Goal: Use online tool/utility: Utilize a website feature to perform a specific function

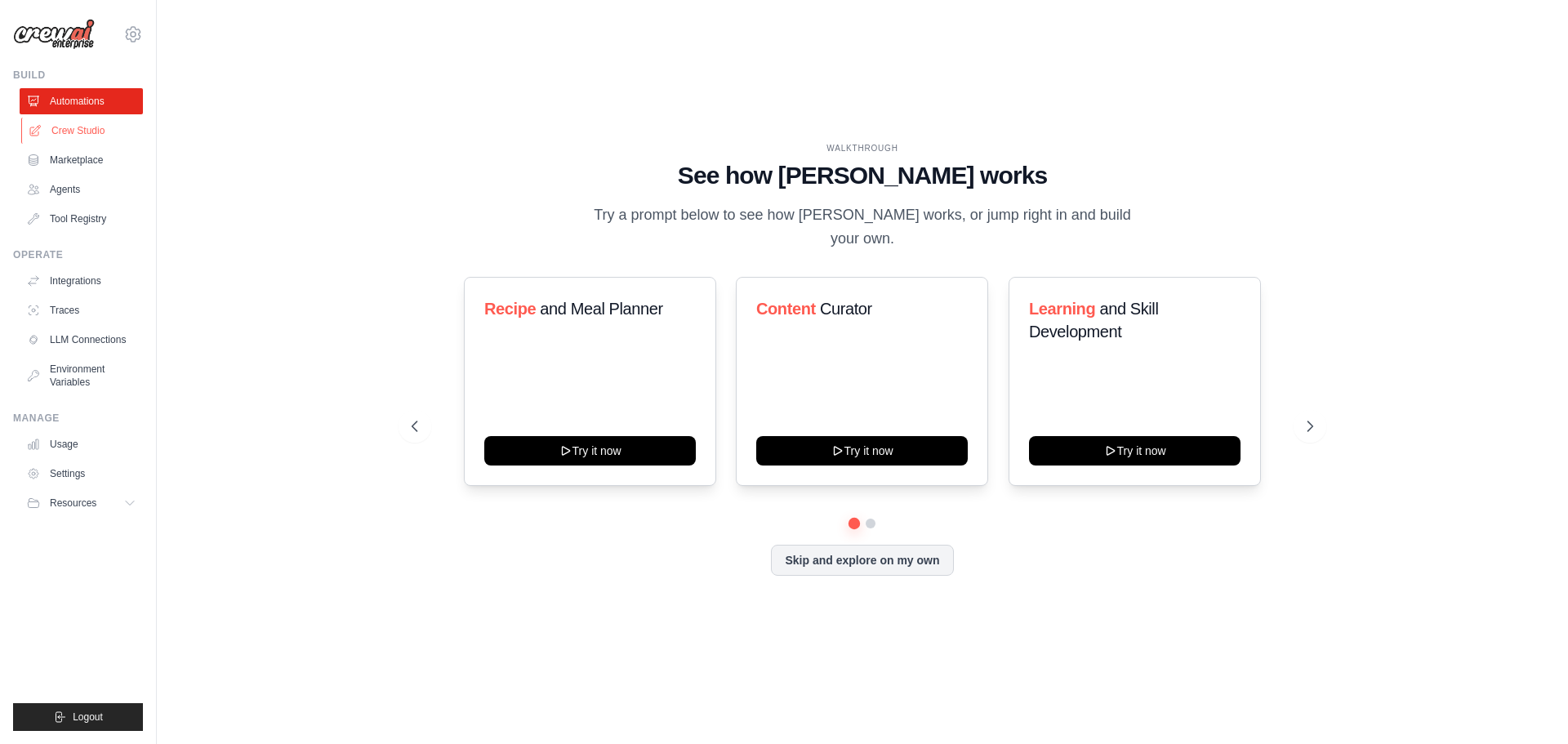
click at [58, 131] on link "Crew Studio" at bounding box center [82, 130] width 123 height 26
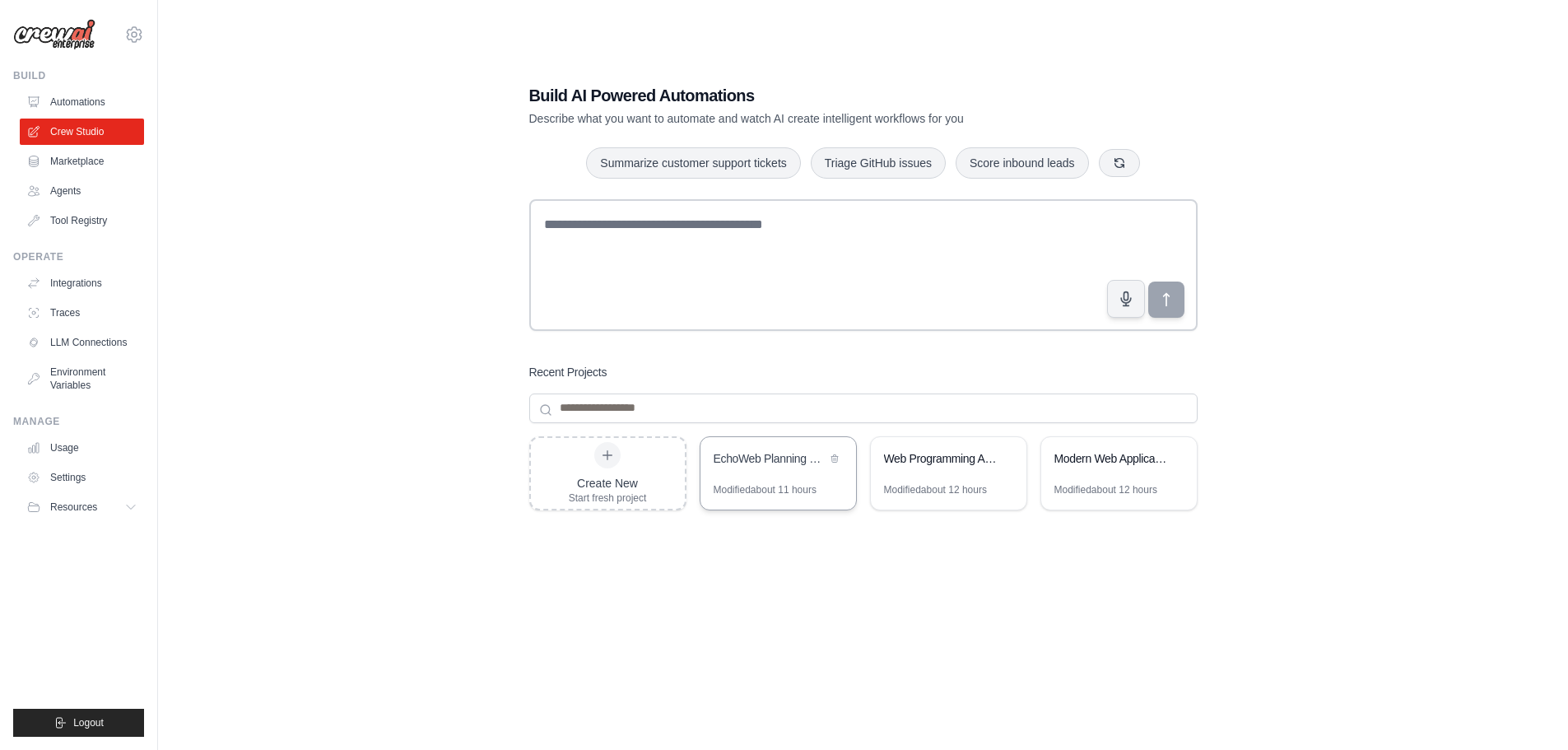
click at [779, 494] on div "Modified about 11 hours" at bounding box center [765, 490] width 103 height 13
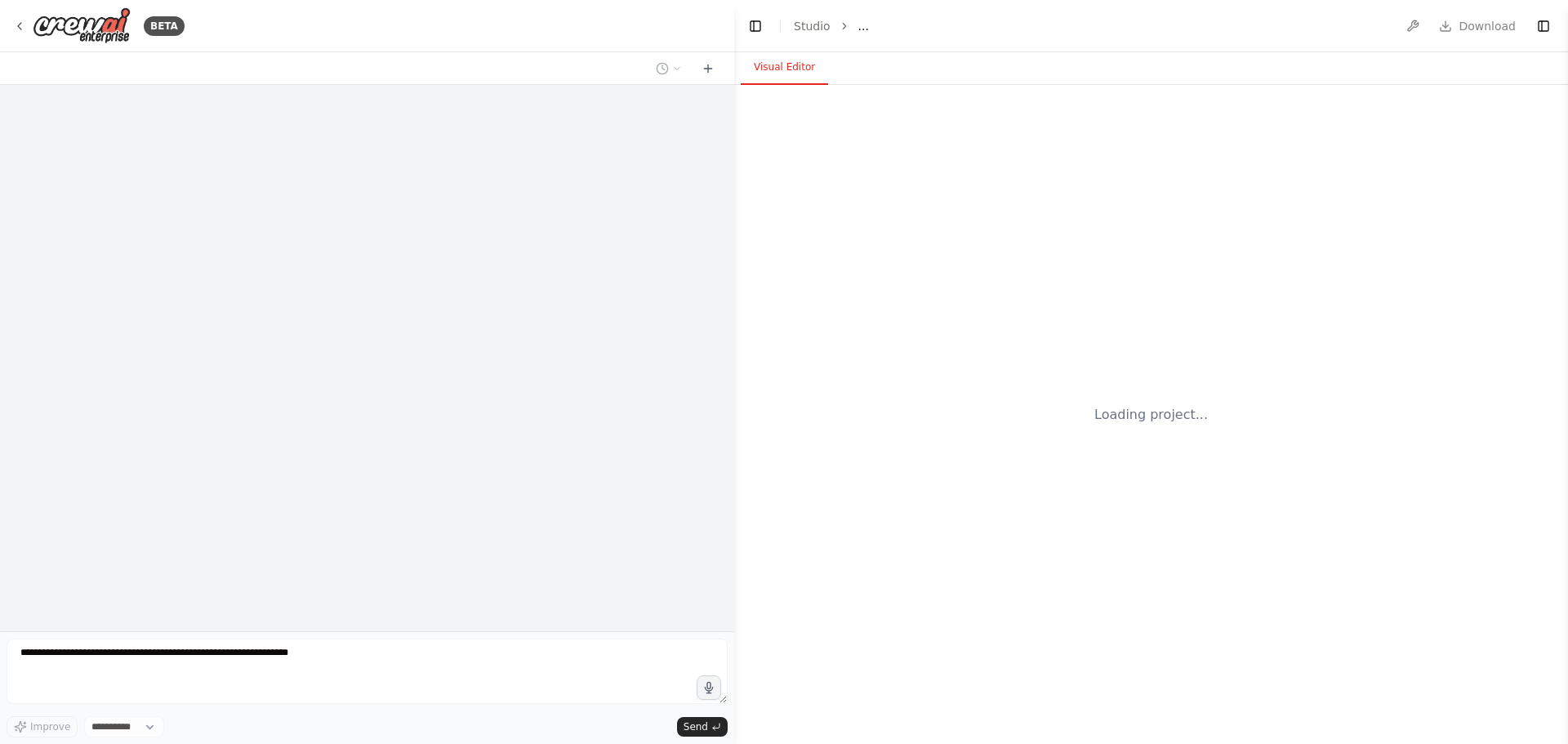
select select "****"
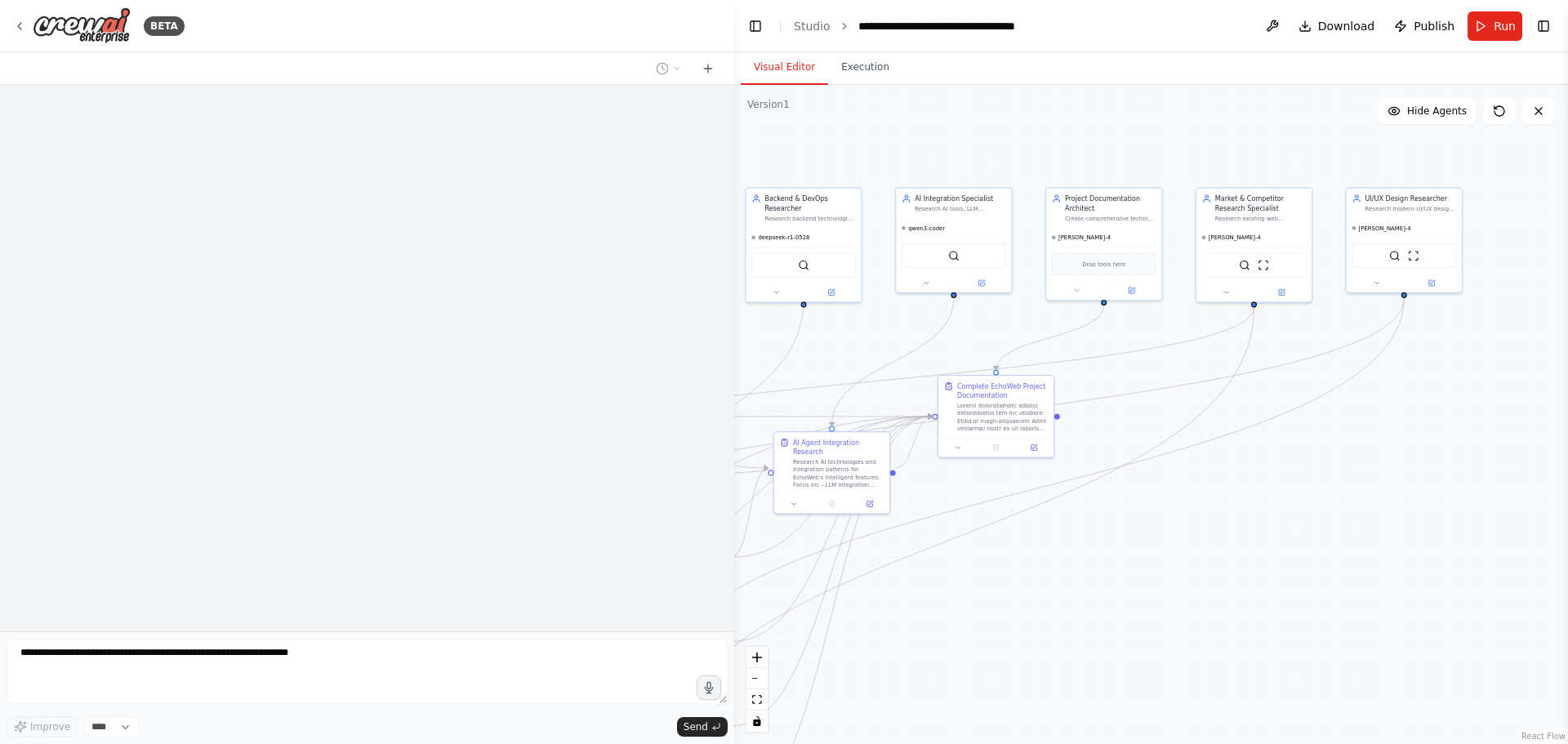
drag, startPoint x: 1142, startPoint y: 454, endPoint x: 623, endPoint y: 358, distance: 527.8
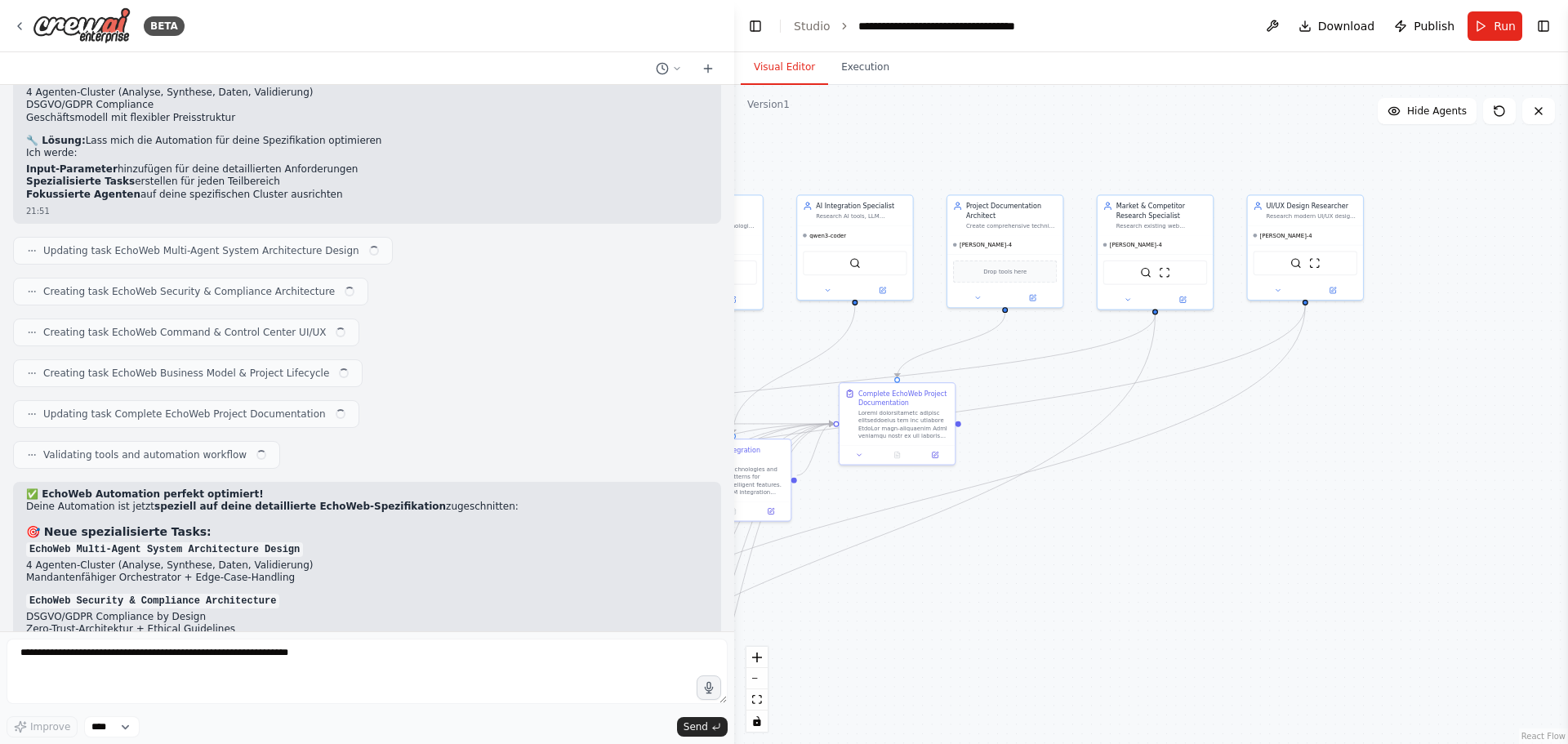
scroll to position [10930, 0]
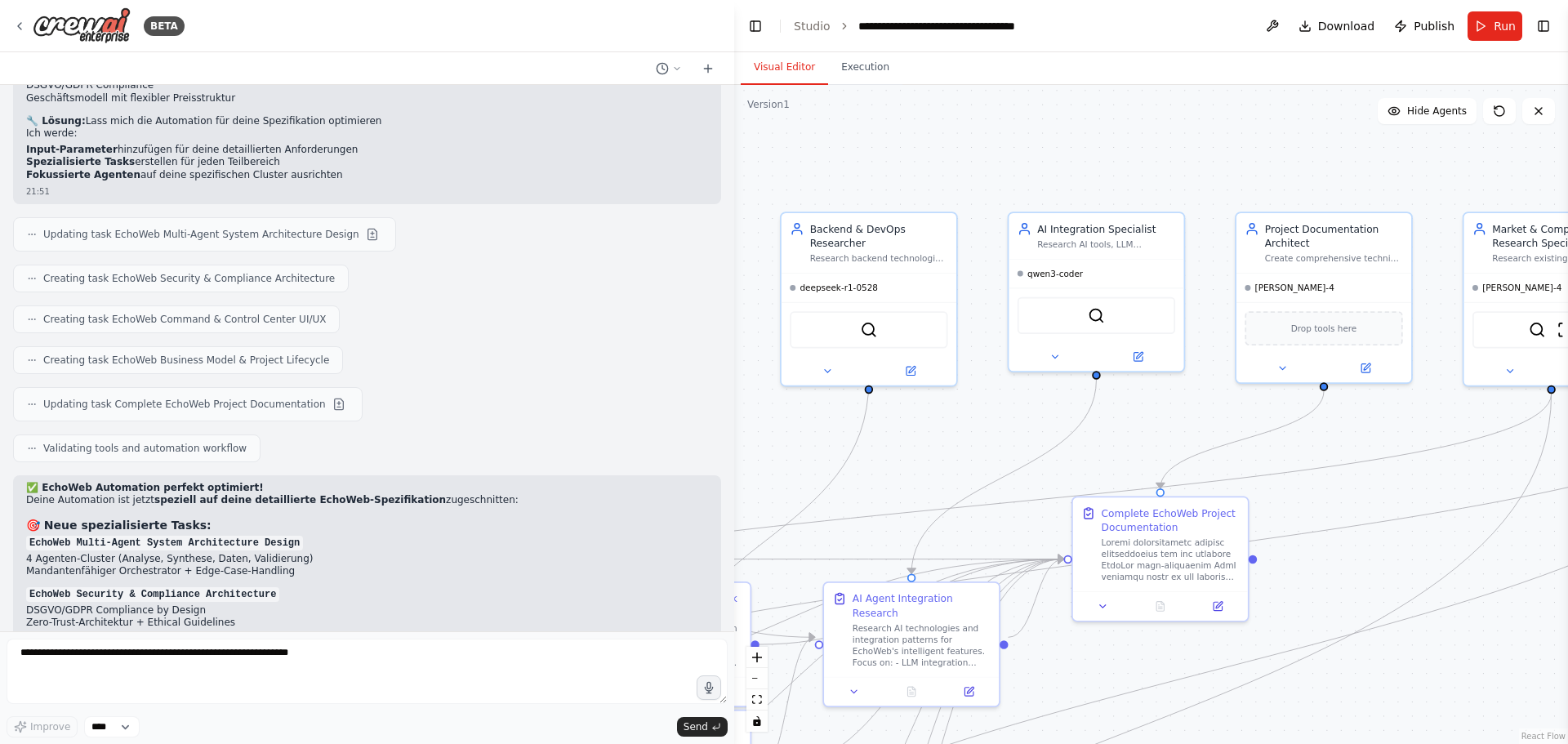
drag, startPoint x: 995, startPoint y: 366, endPoint x: 1377, endPoint y: 435, distance: 388.2
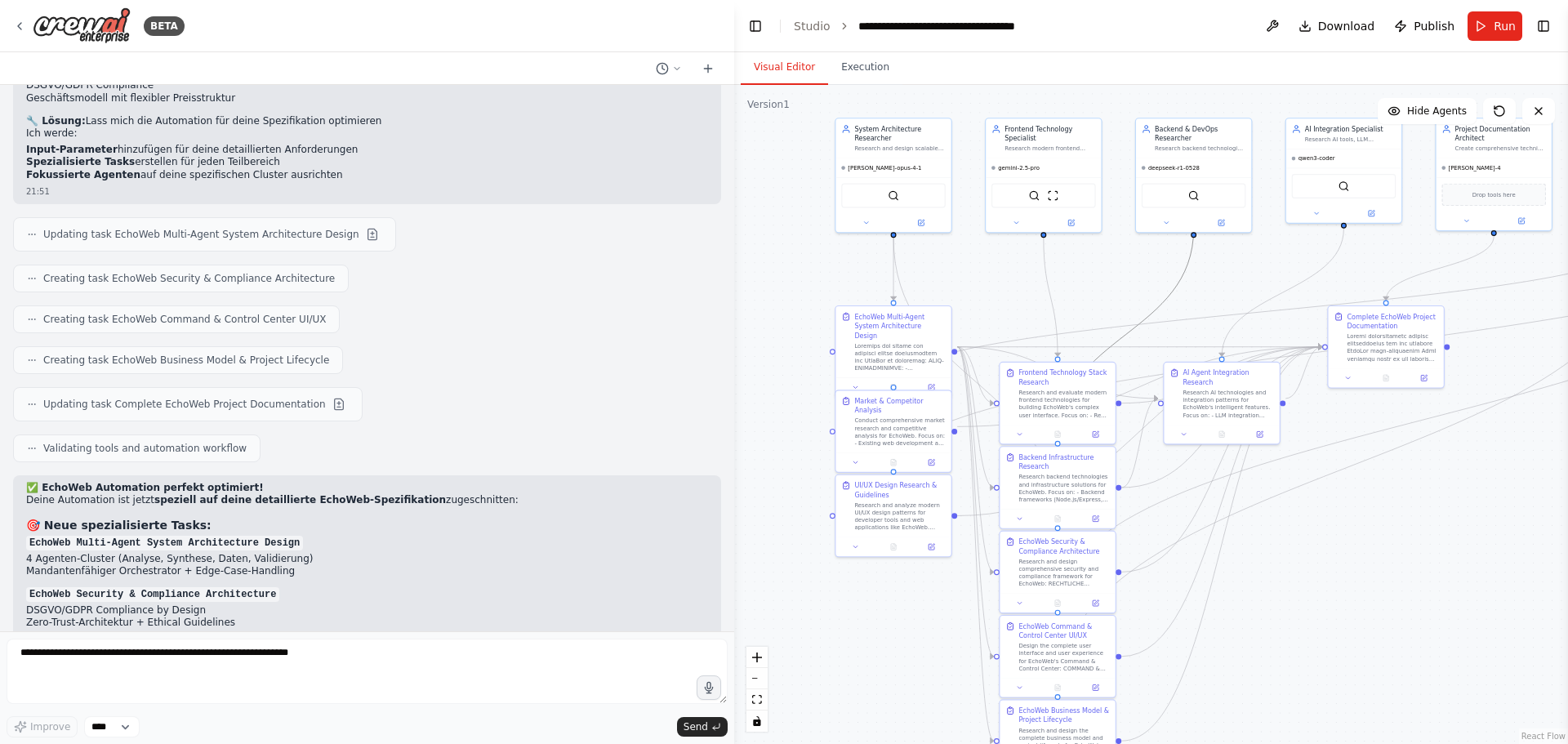
drag, startPoint x: 980, startPoint y: 351, endPoint x: 1105, endPoint y: 301, distance: 134.6
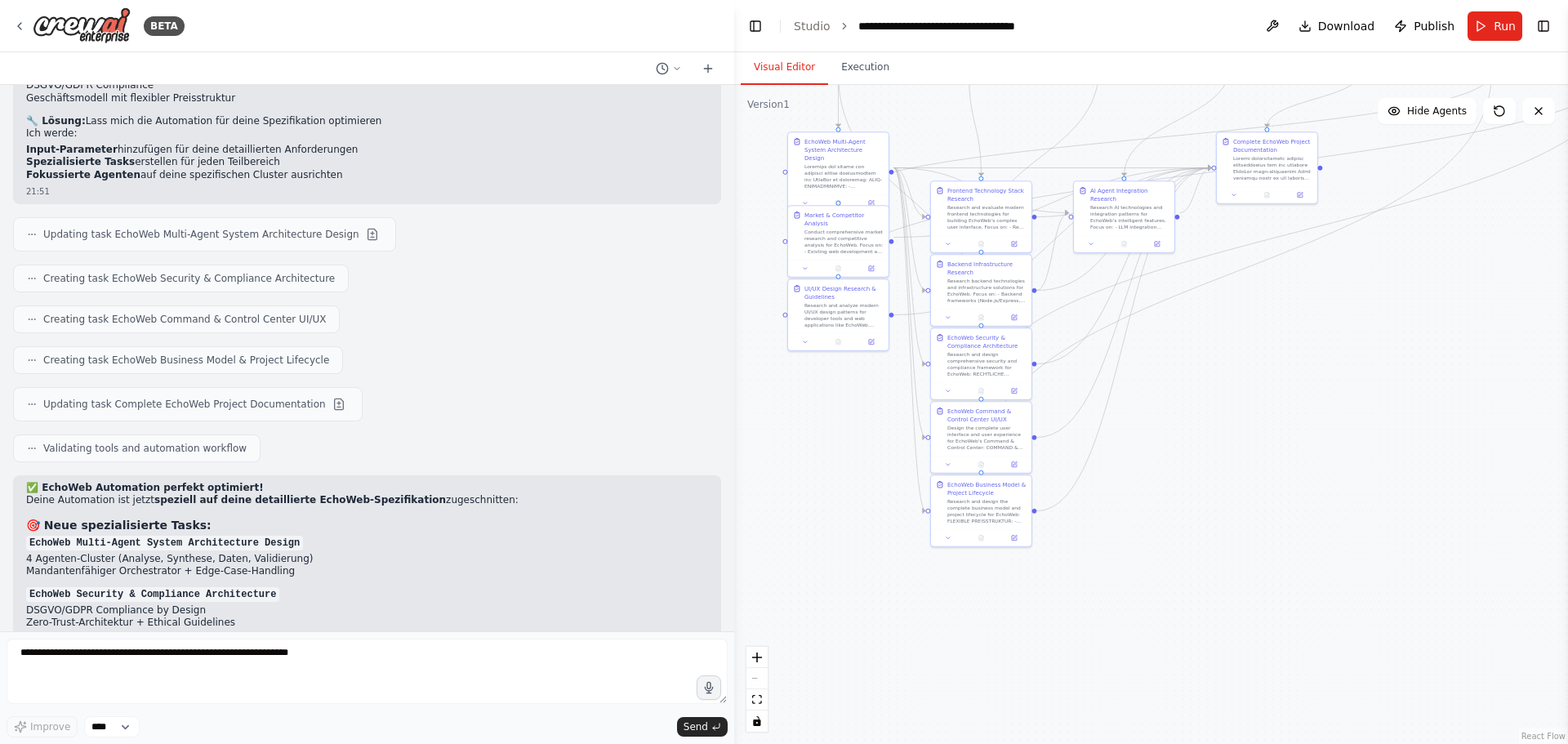
drag, startPoint x: 1092, startPoint y: 485, endPoint x: 1074, endPoint y: 354, distance: 132.2
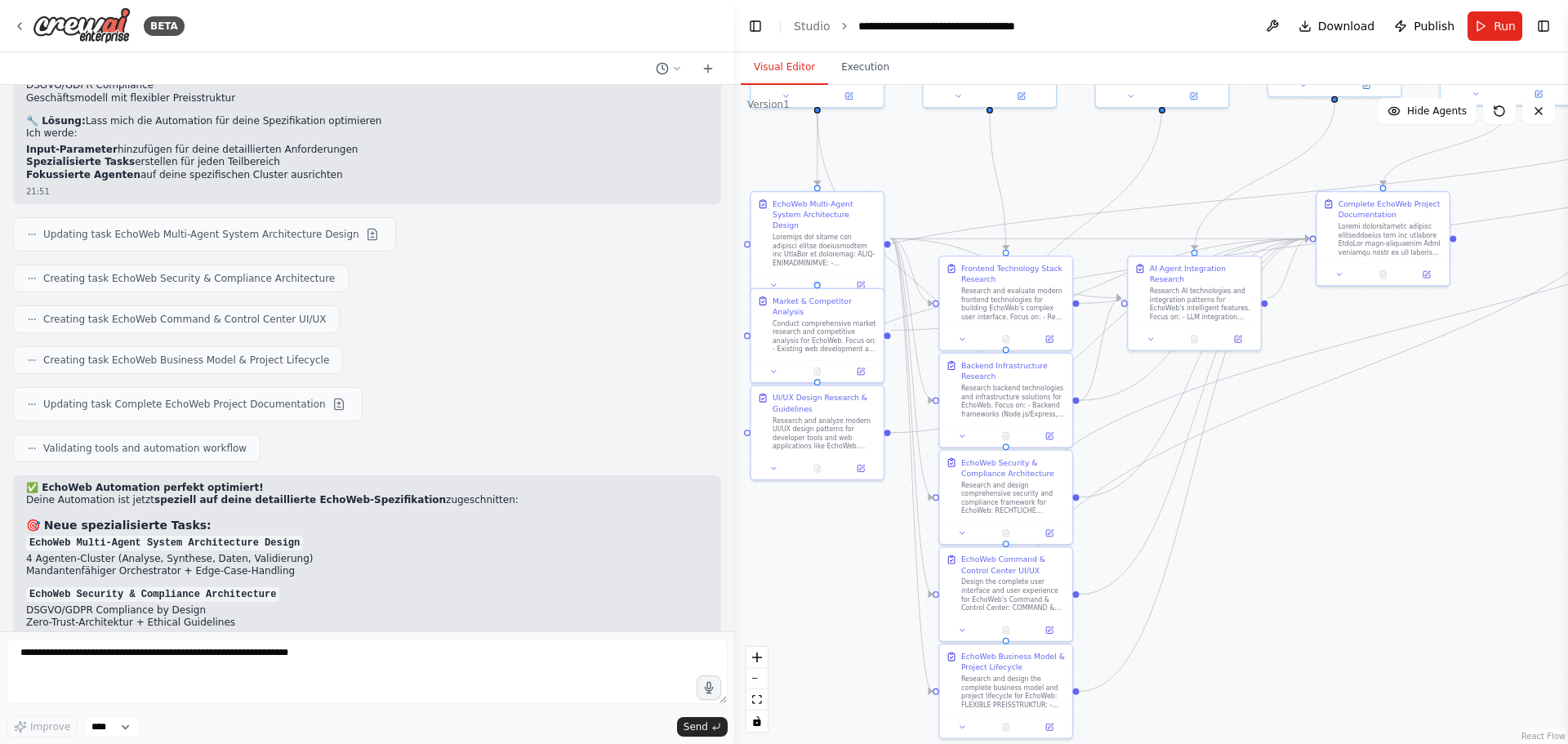
drag, startPoint x: 1248, startPoint y: 319, endPoint x: 1202, endPoint y: 531, distance: 216.9
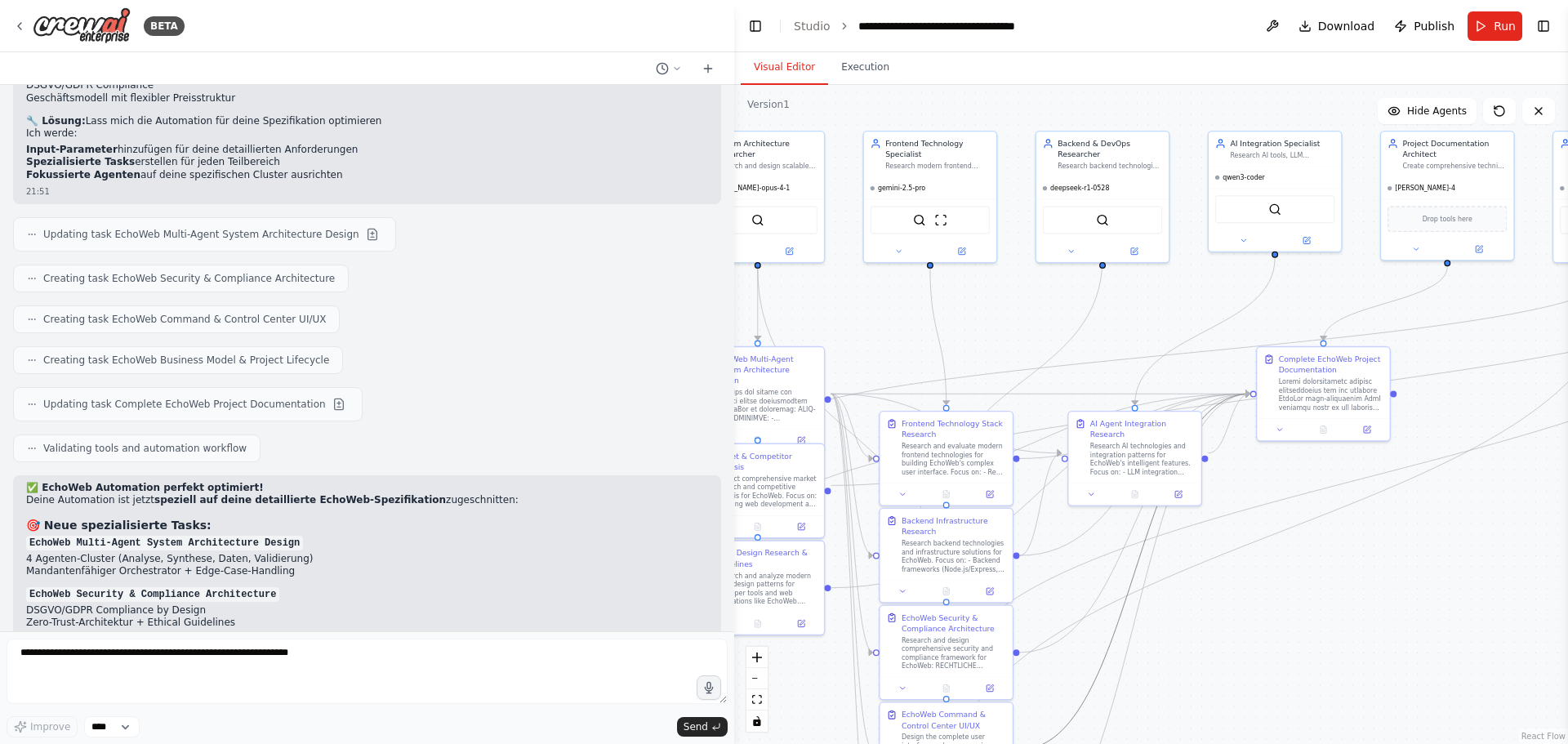
drag, startPoint x: 1170, startPoint y: 471, endPoint x: 1101, endPoint y: 626, distance: 169.7
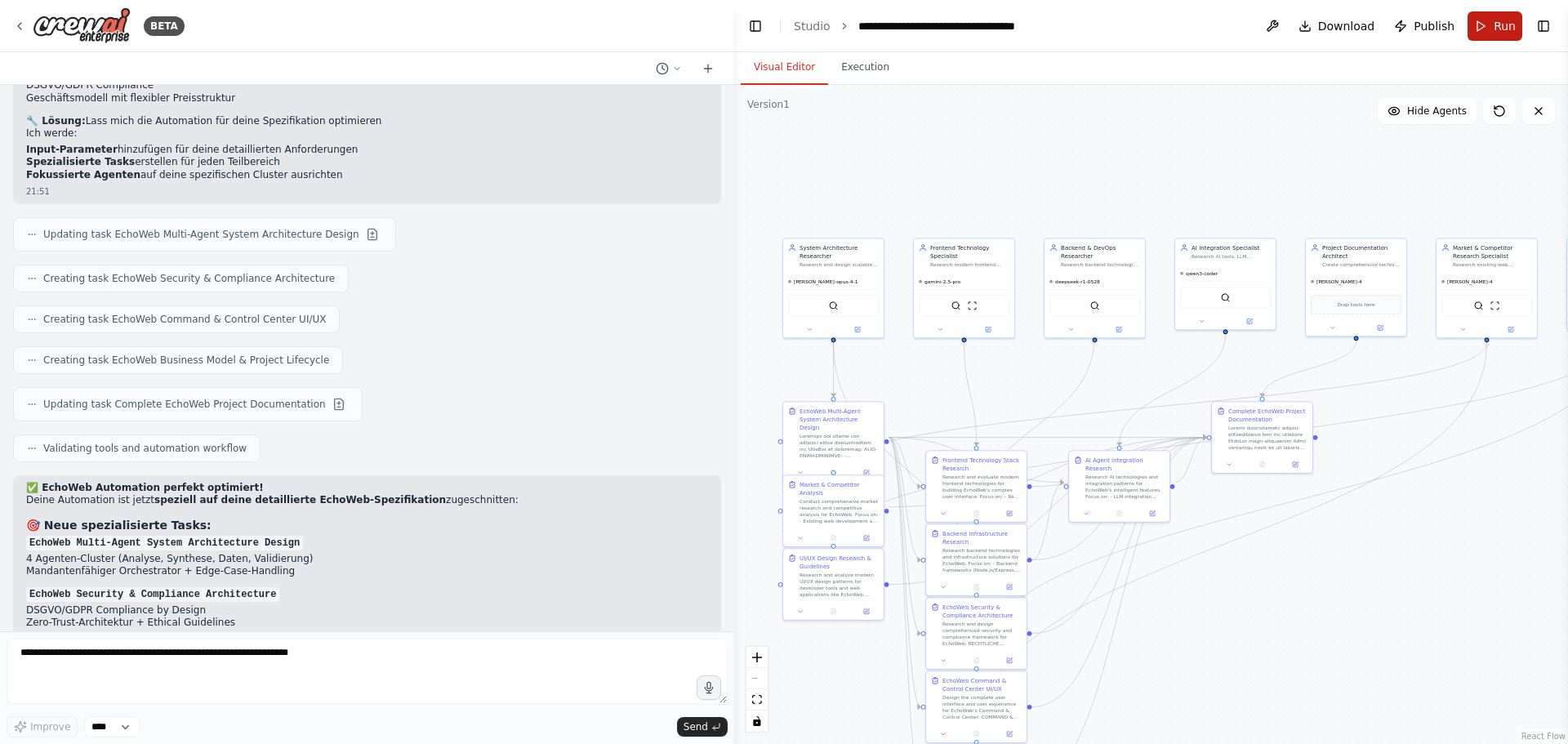
click at [1492, 20] on button "Run" at bounding box center [1494, 26] width 54 height 29
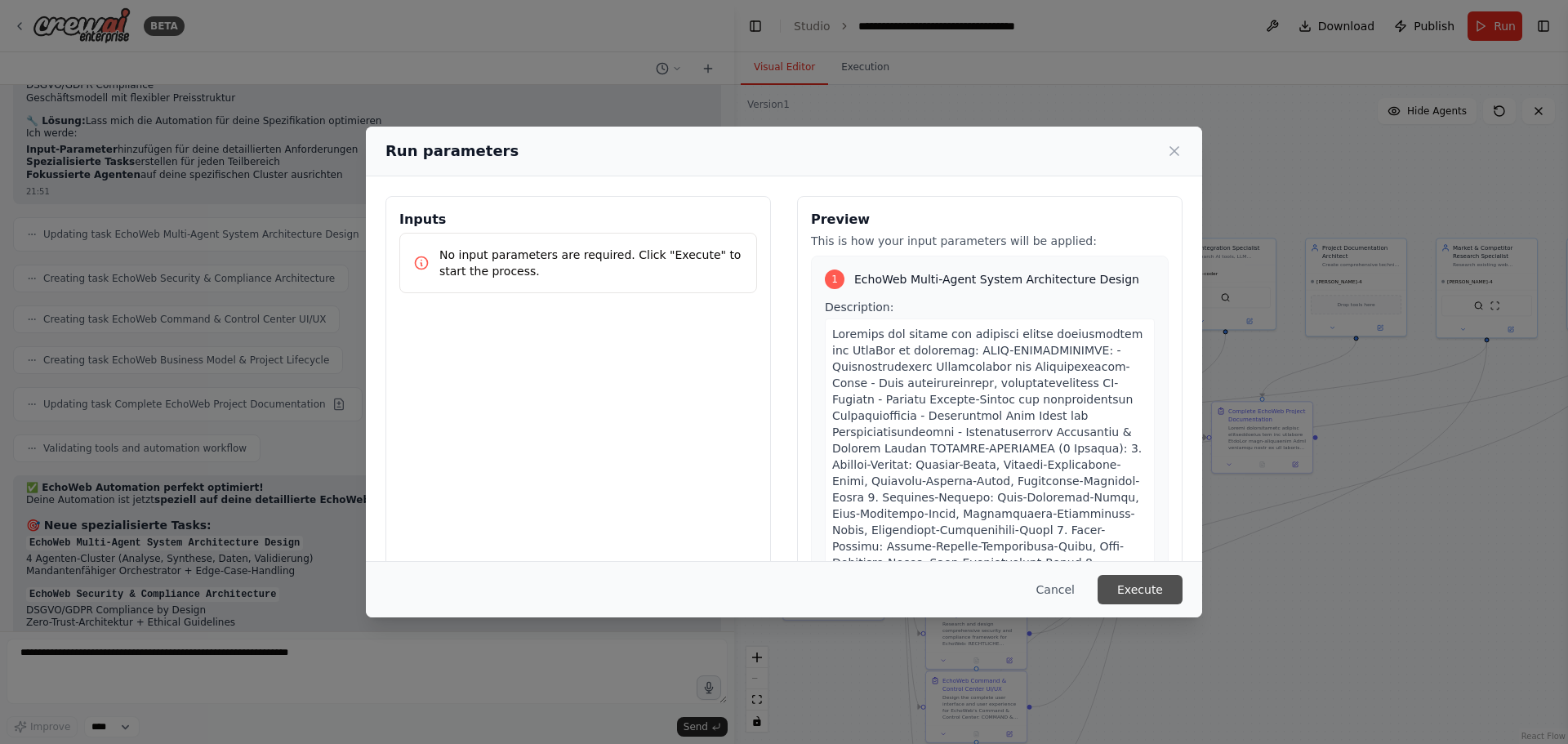
click at [1124, 585] on button "Execute" at bounding box center [1139, 589] width 85 height 29
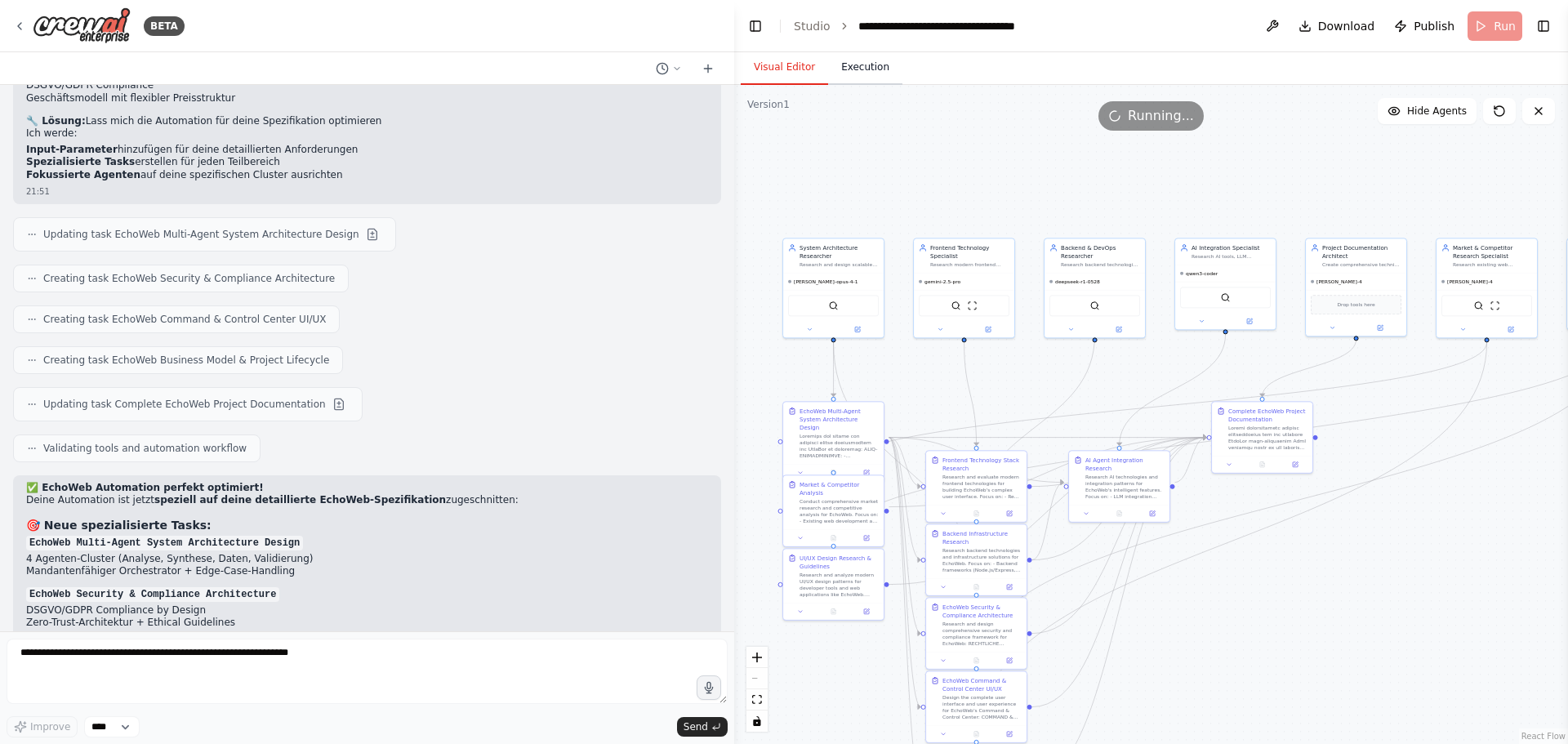
click at [862, 68] on button "Execution" at bounding box center [865, 67] width 75 height 34
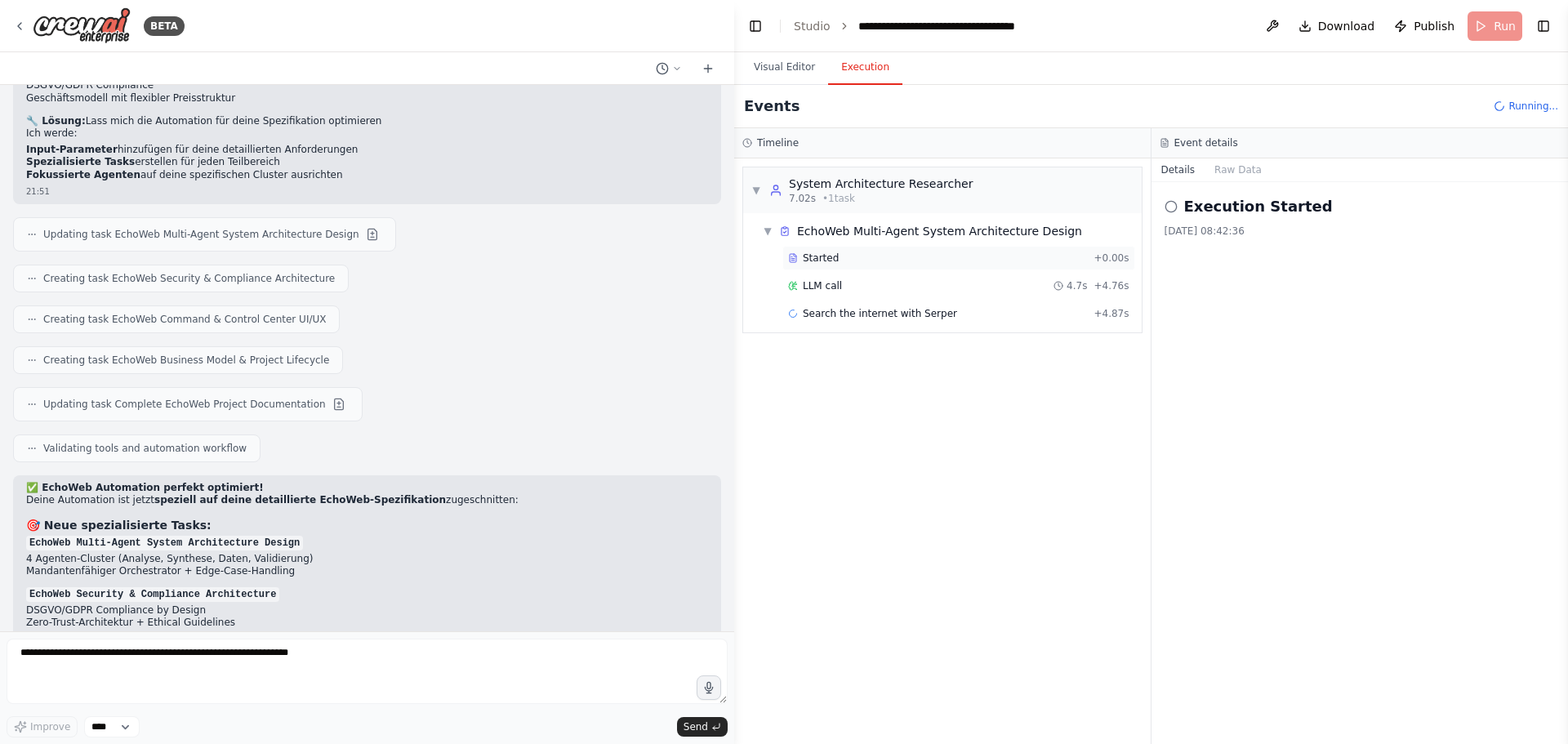
click at [815, 256] on span "Started" at bounding box center [820, 258] width 36 height 13
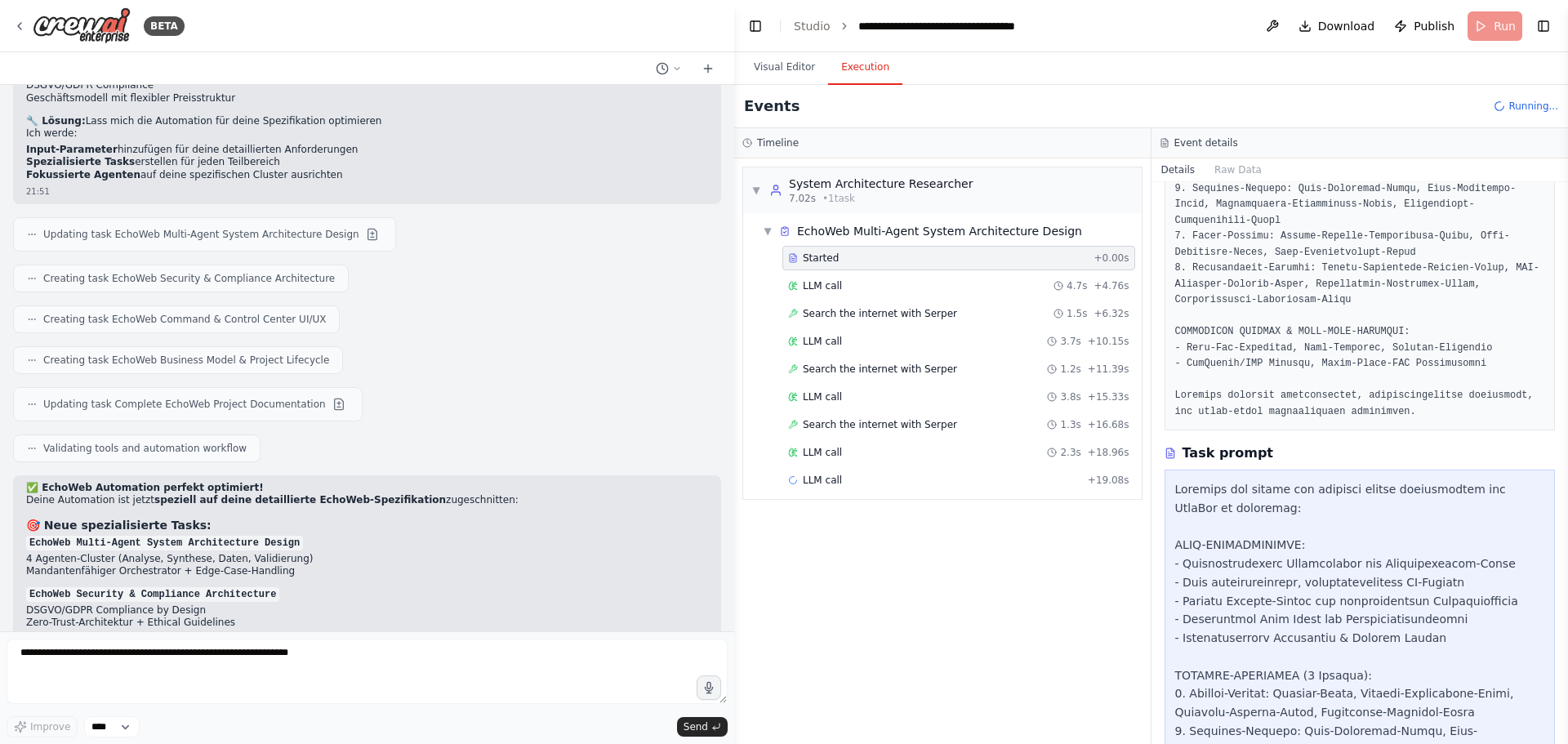
scroll to position [408, 0]
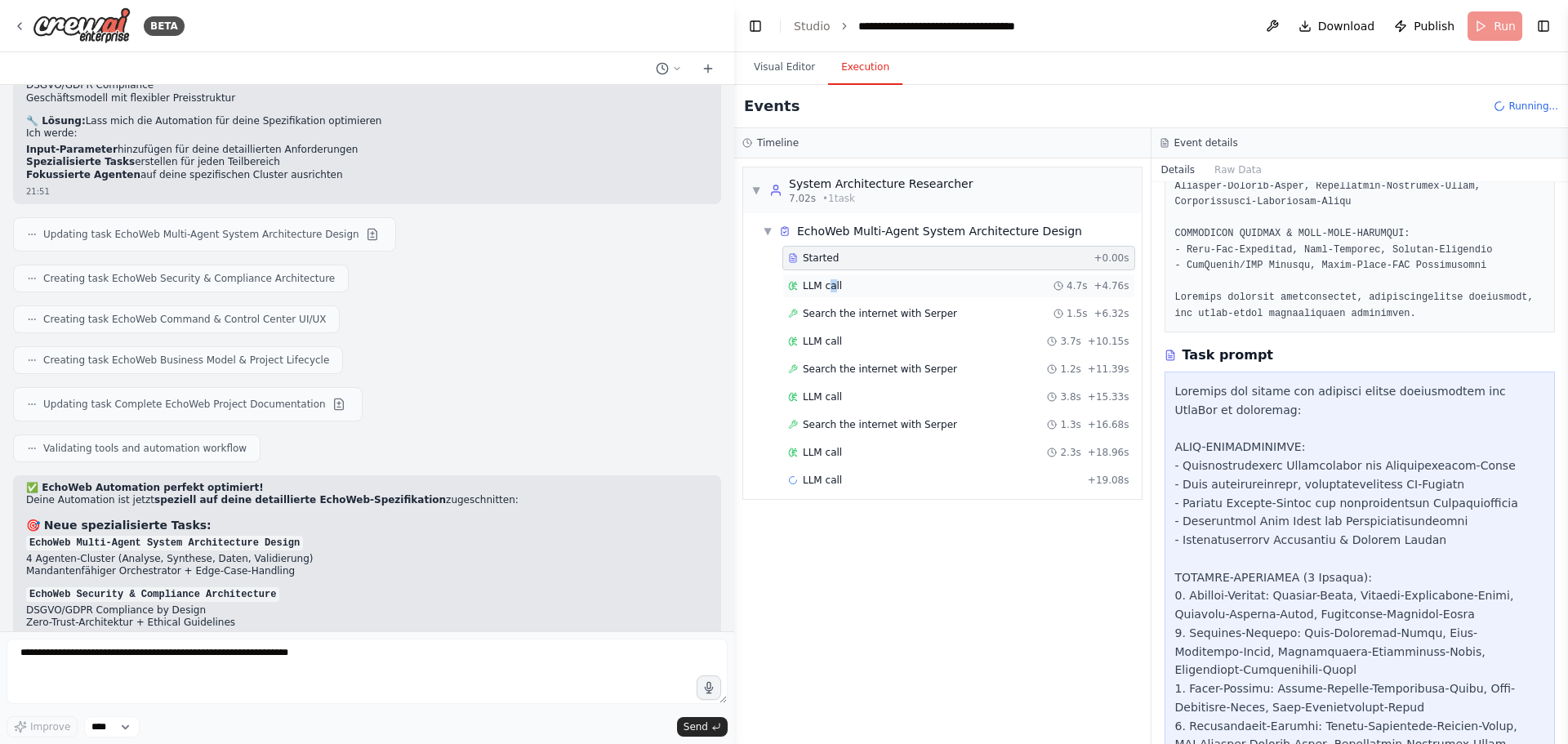
click at [830, 285] on span "LLM call" at bounding box center [822, 286] width 39 height 13
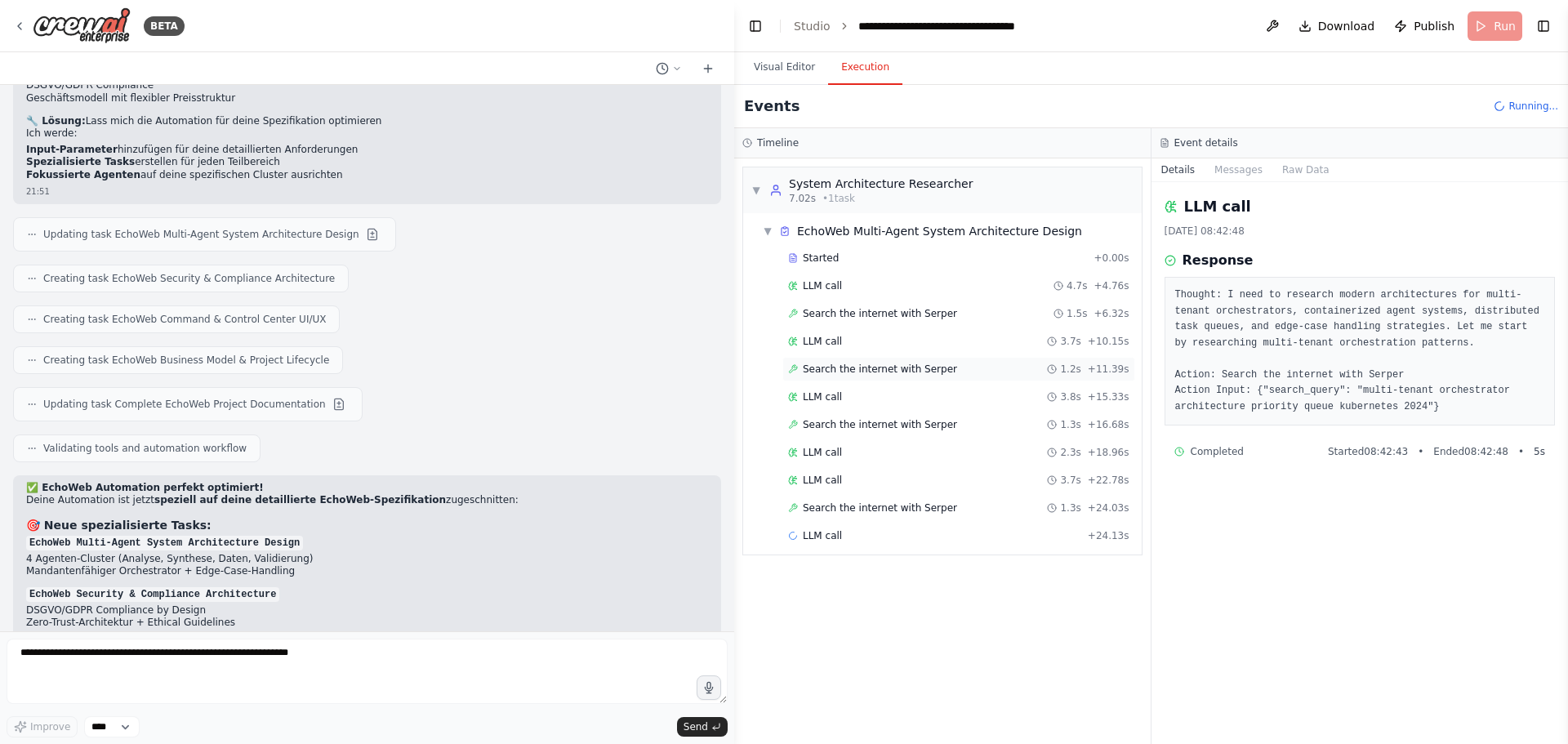
click at [808, 358] on div "Search the internet with Serper 1.2s + 11.39s" at bounding box center [958, 368] width 352 height 24
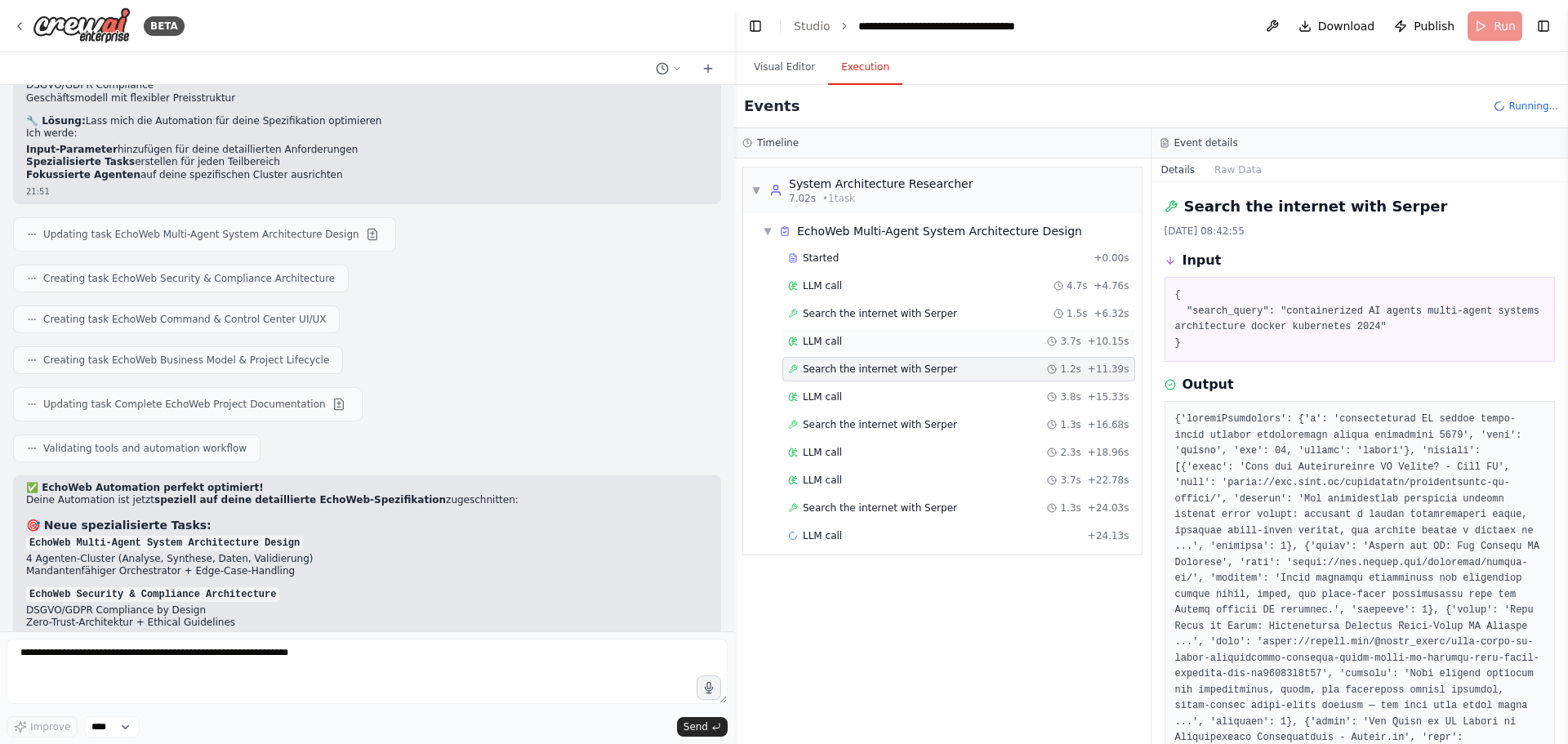
click at [817, 334] on div "LLM call 3.7s + 10.15s" at bounding box center [958, 341] width 352 height 24
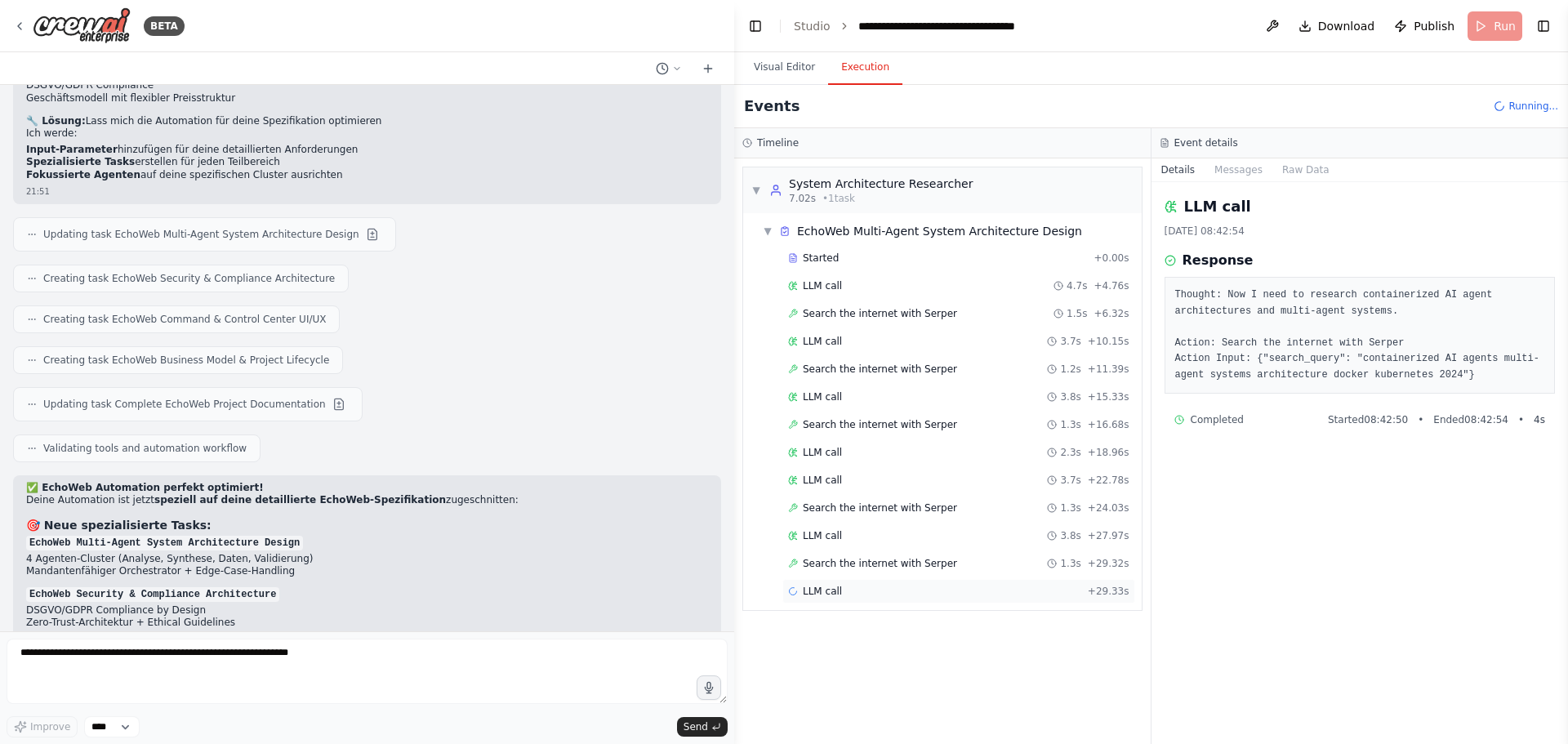
drag, startPoint x: 861, startPoint y: 558, endPoint x: 884, endPoint y: 580, distance: 31.8
click at [861, 558] on span "Search the internet with Serper" at bounding box center [880, 563] width 154 height 13
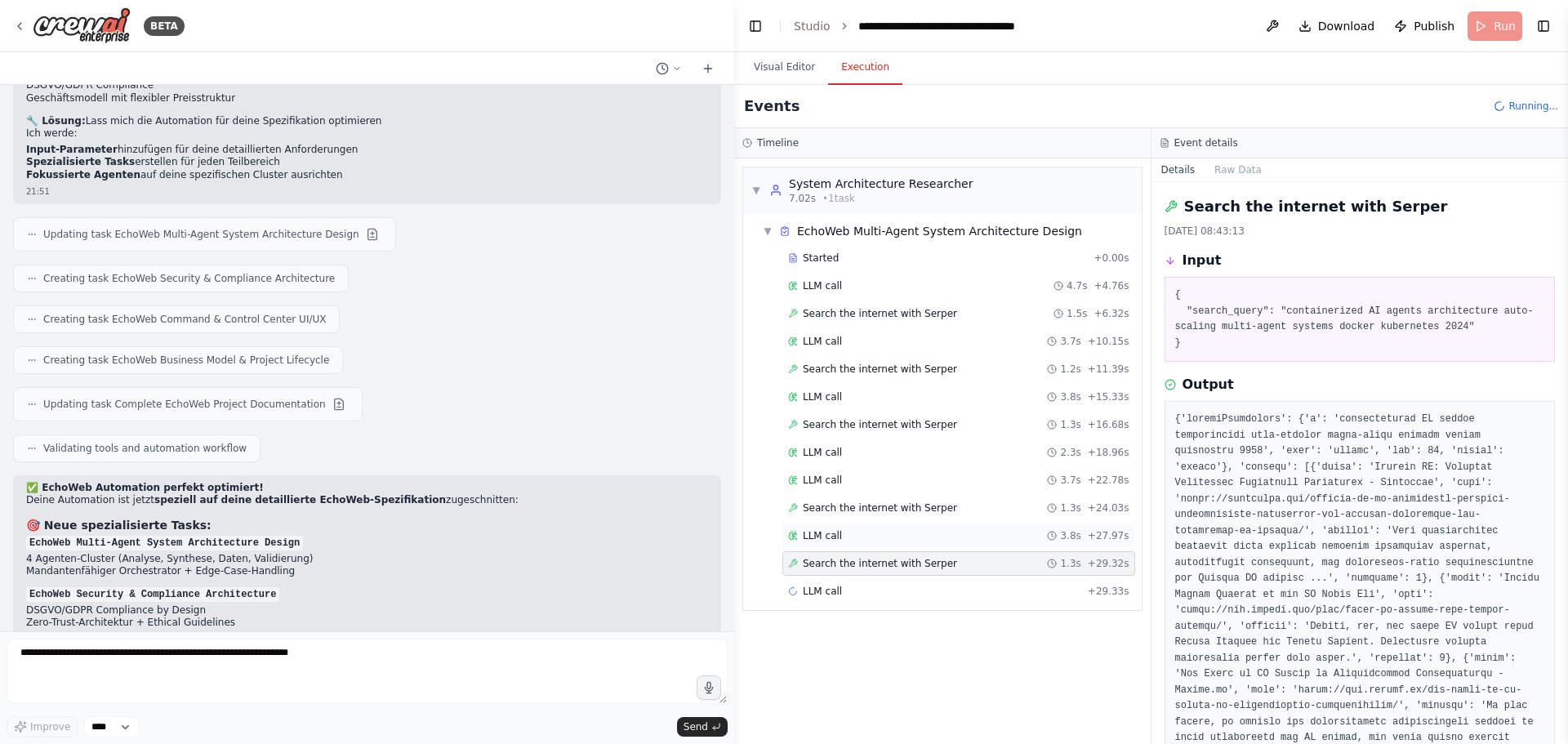
click at [905, 526] on div "LLM call 3.8s + 27.97s" at bounding box center [958, 535] width 352 height 24
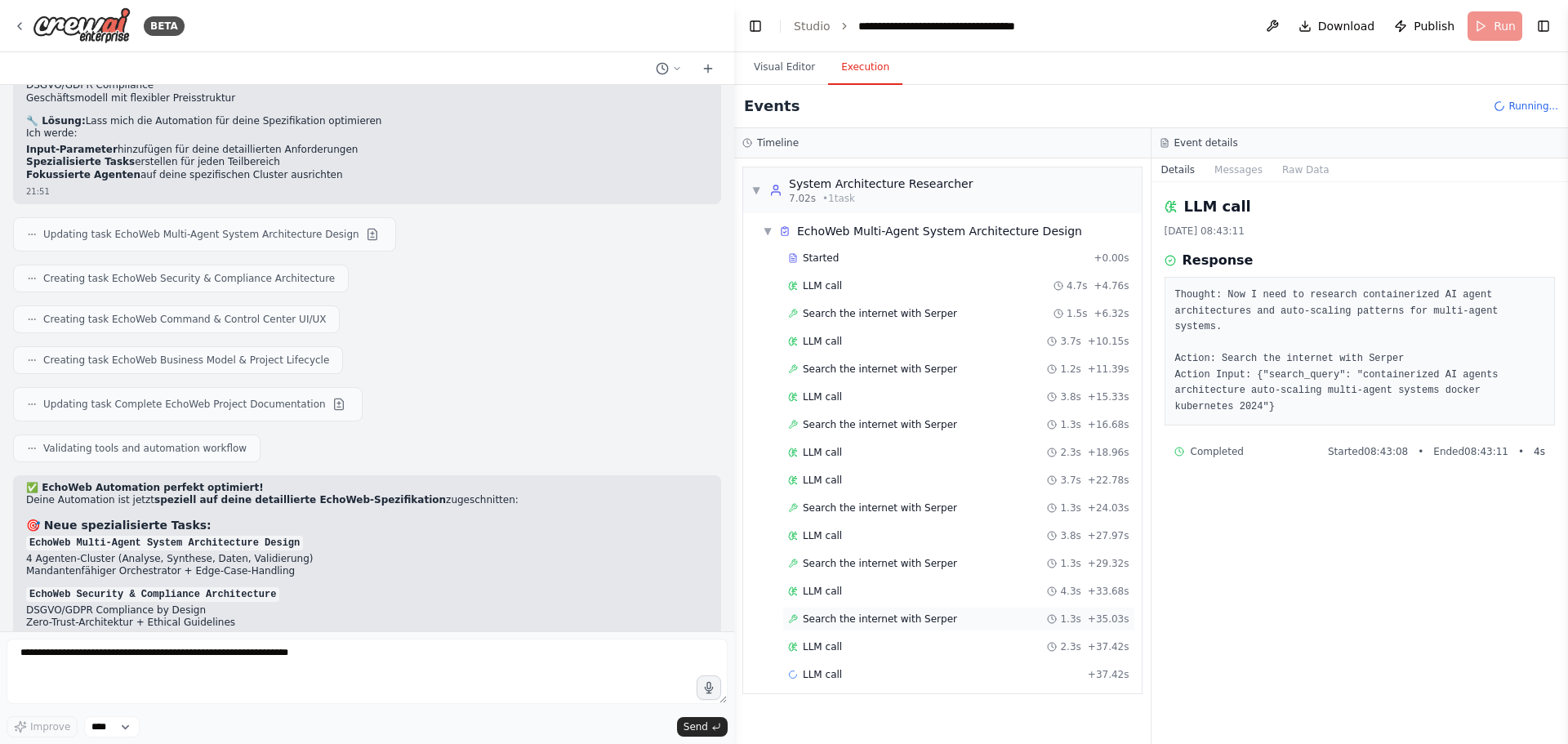
click at [889, 623] on span "Search the internet with Serper" at bounding box center [880, 619] width 154 height 13
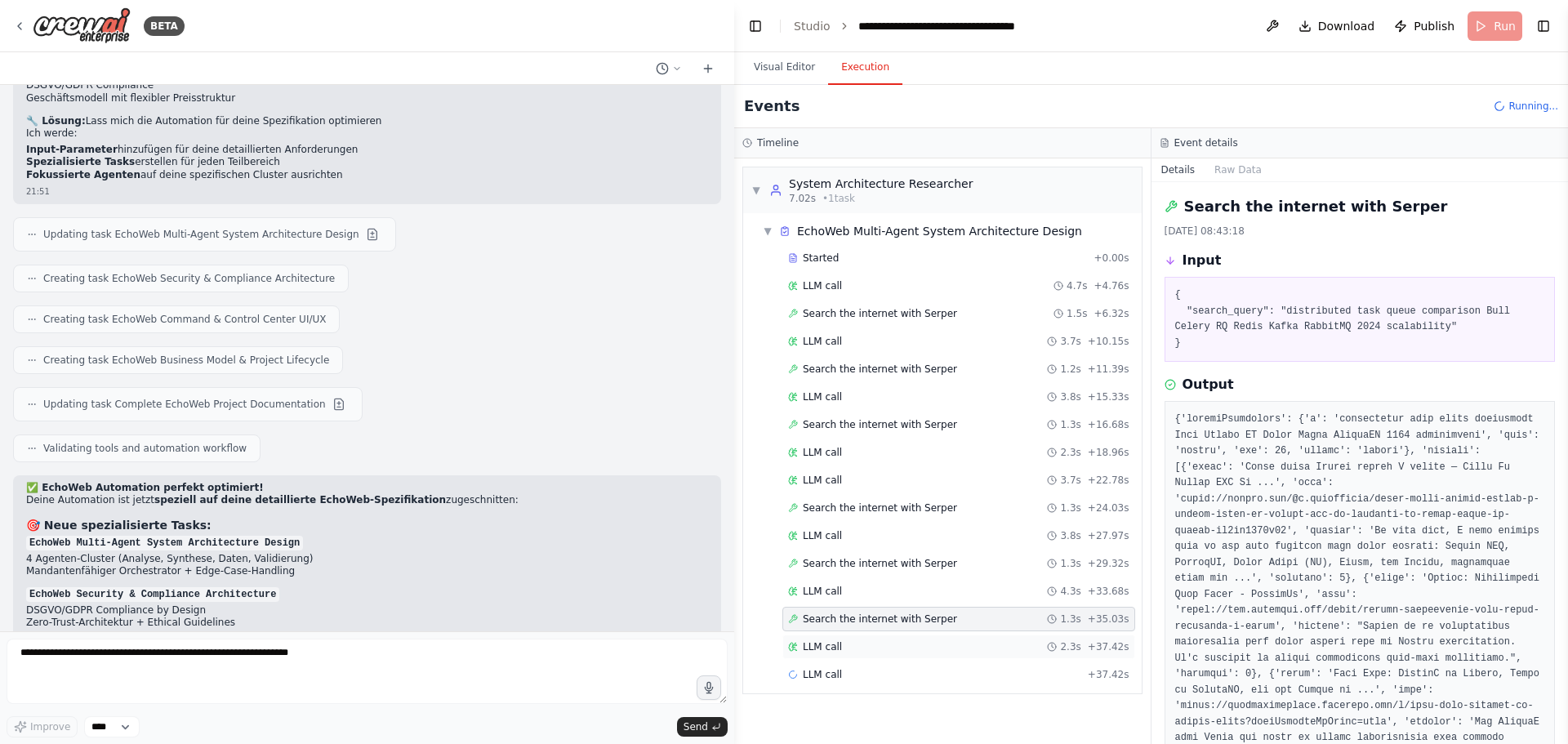
click at [906, 647] on div "LLM call 2.3s + 37.42s" at bounding box center [959, 647] width 342 height 13
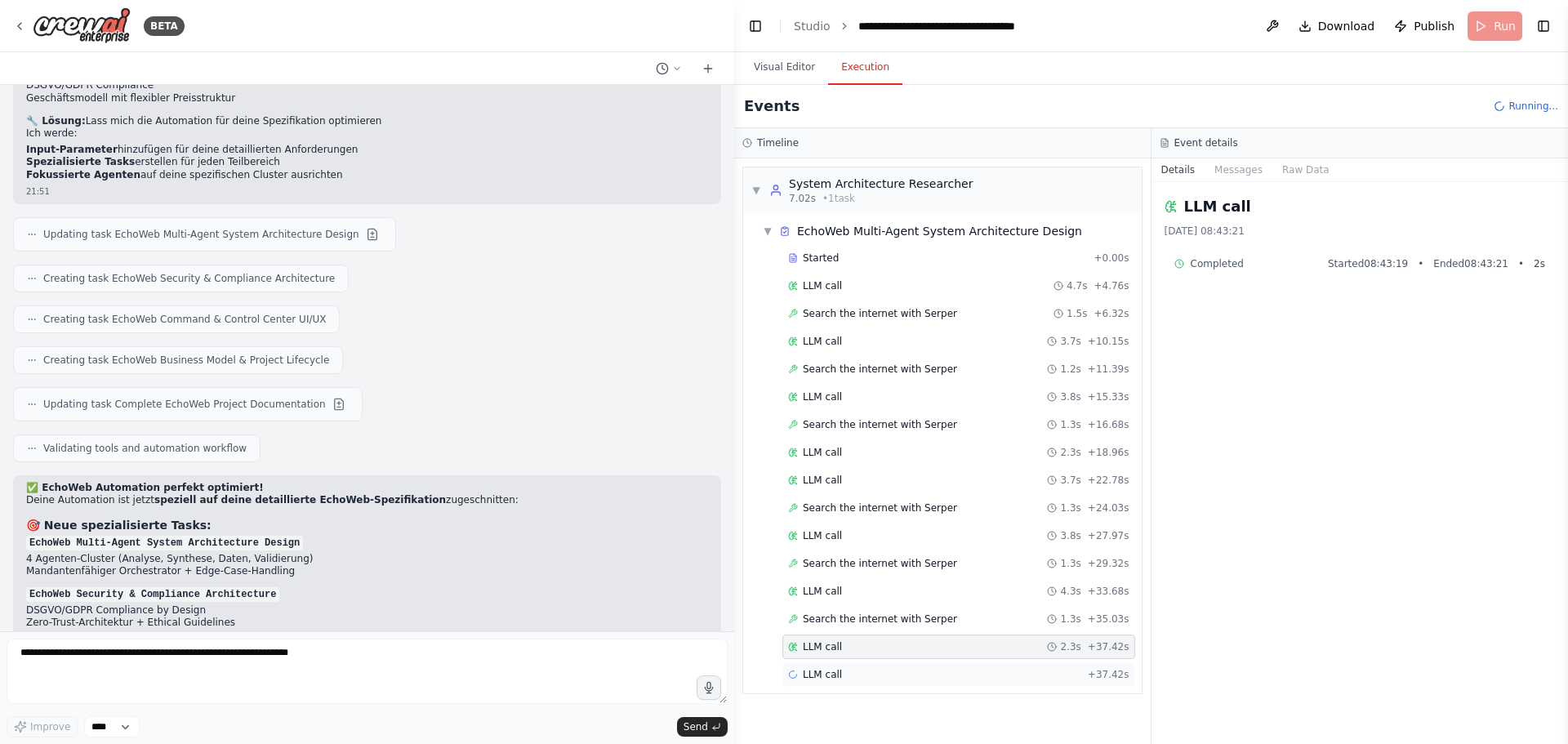
click at [905, 667] on div "LLM call + 37.42s" at bounding box center [958, 674] width 352 height 24
click at [901, 638] on div "LLM call 2.3s + 37.42s" at bounding box center [958, 646] width 352 height 24
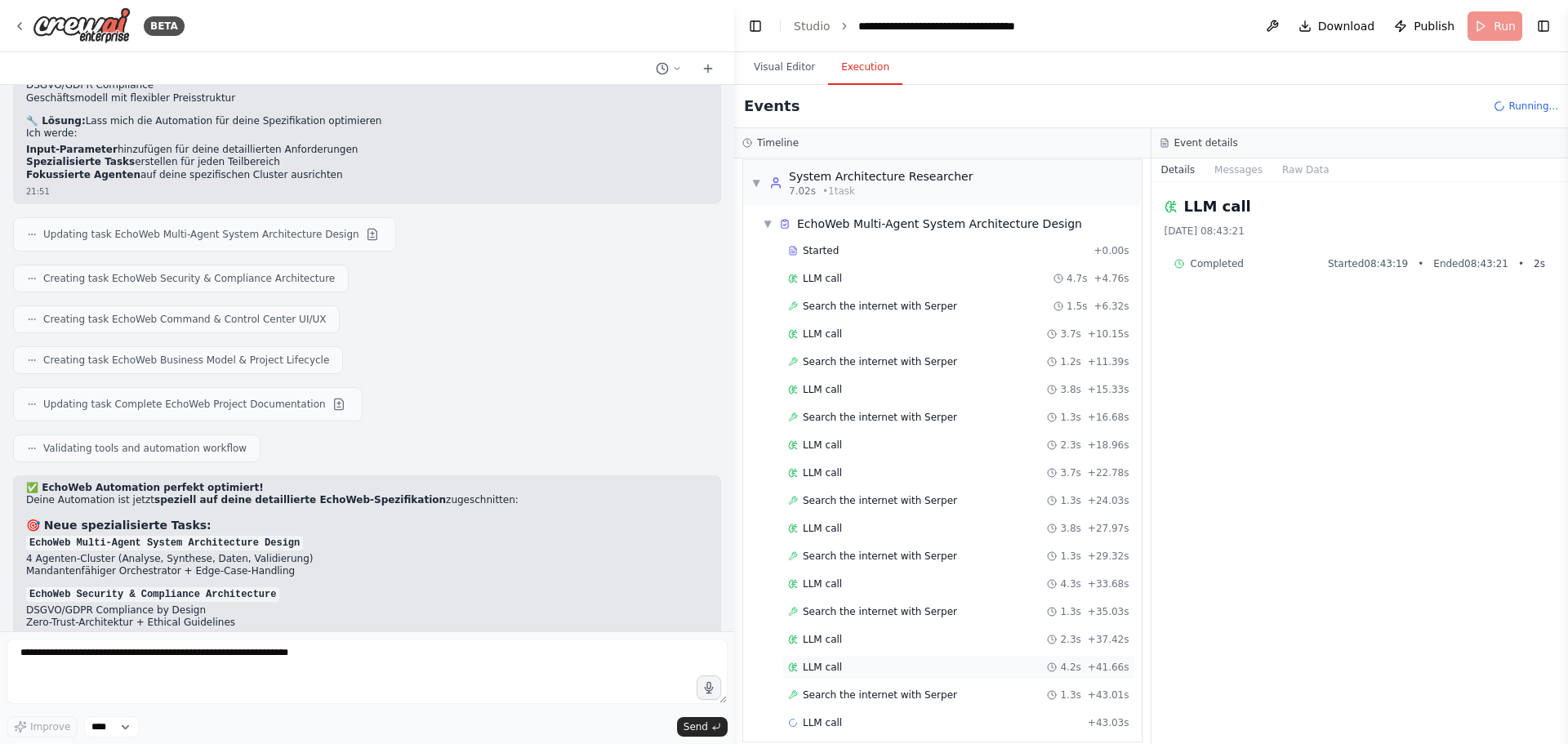
scroll to position [23, 0]
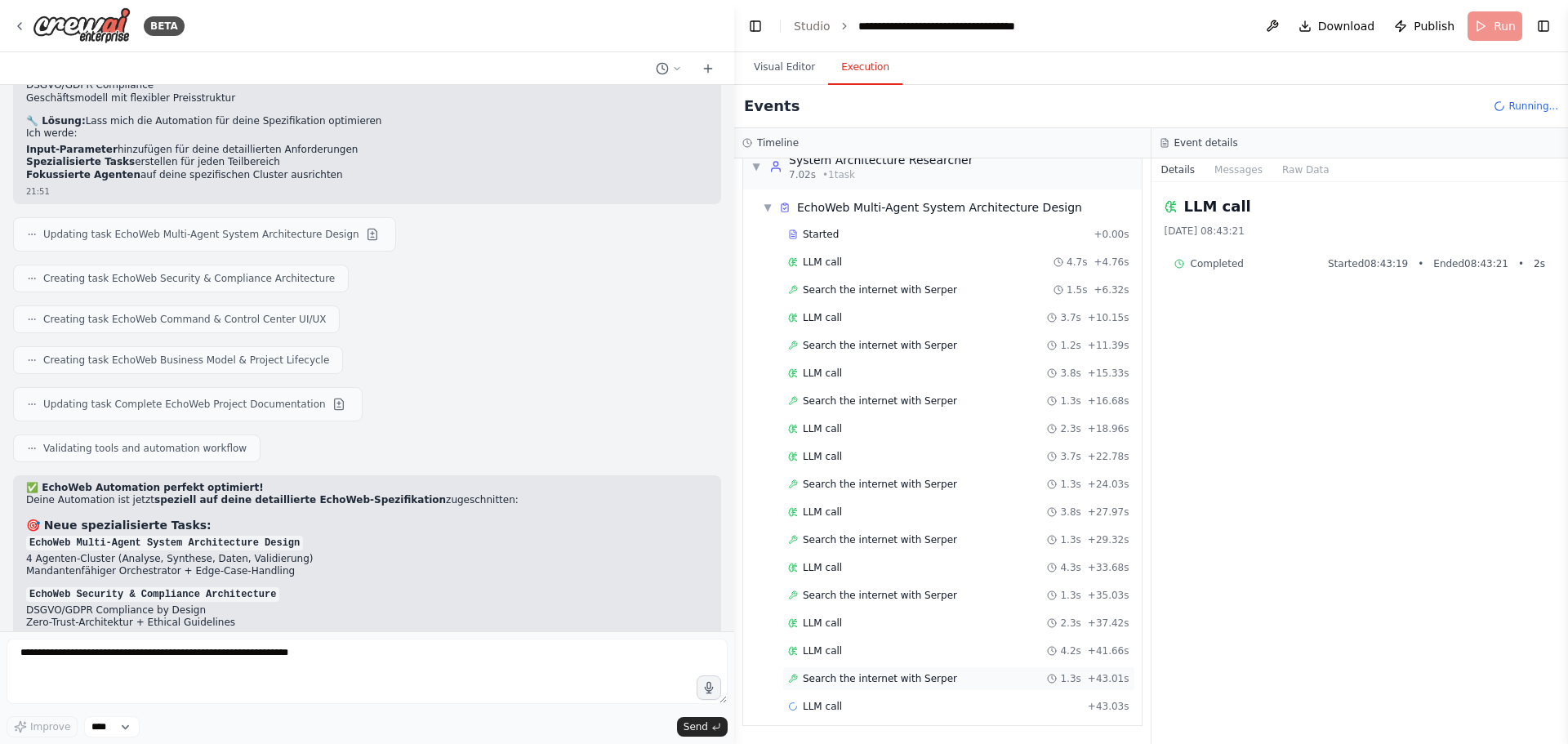
click at [905, 676] on span "Search the internet with Serper" at bounding box center [880, 679] width 154 height 13
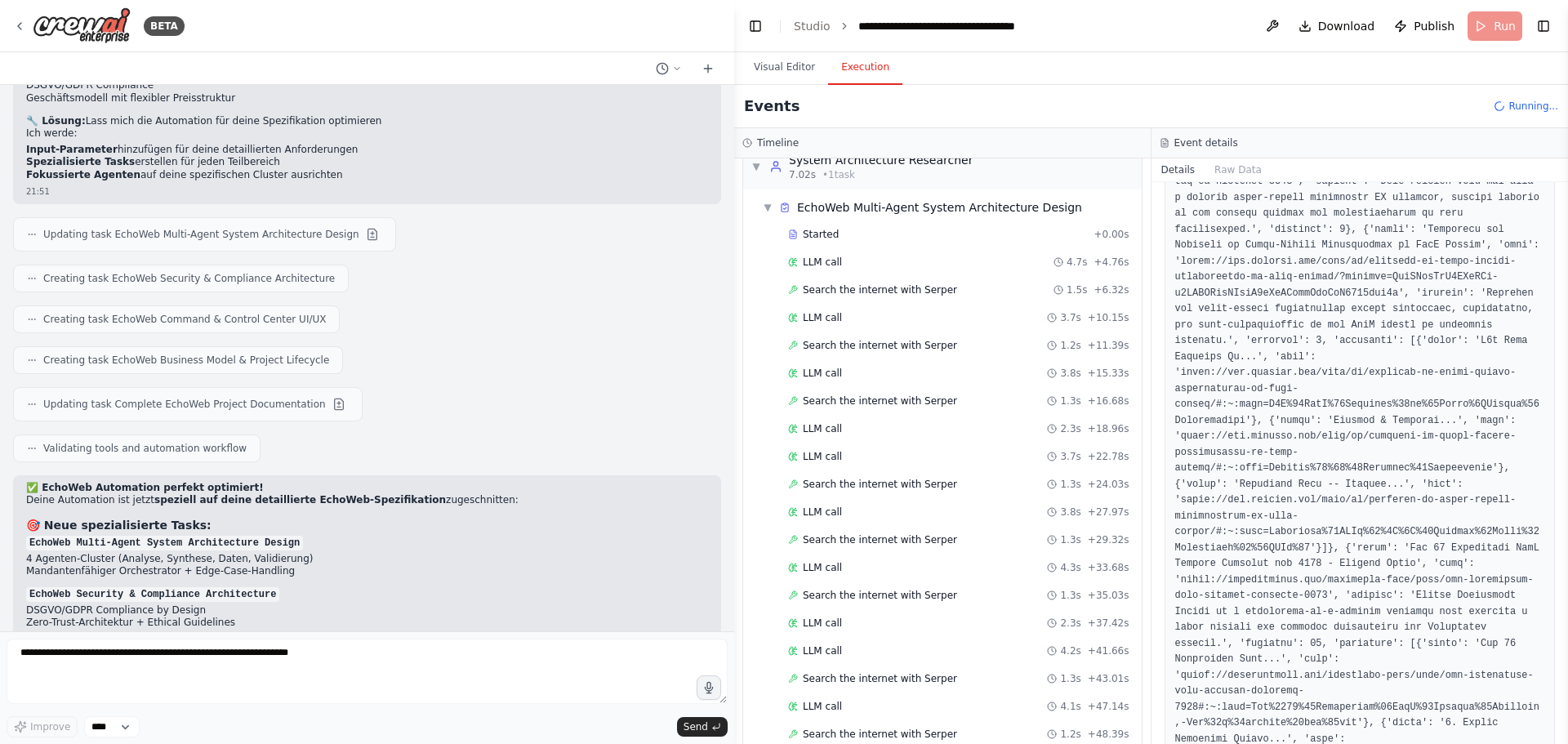
scroll to position [1061, 0]
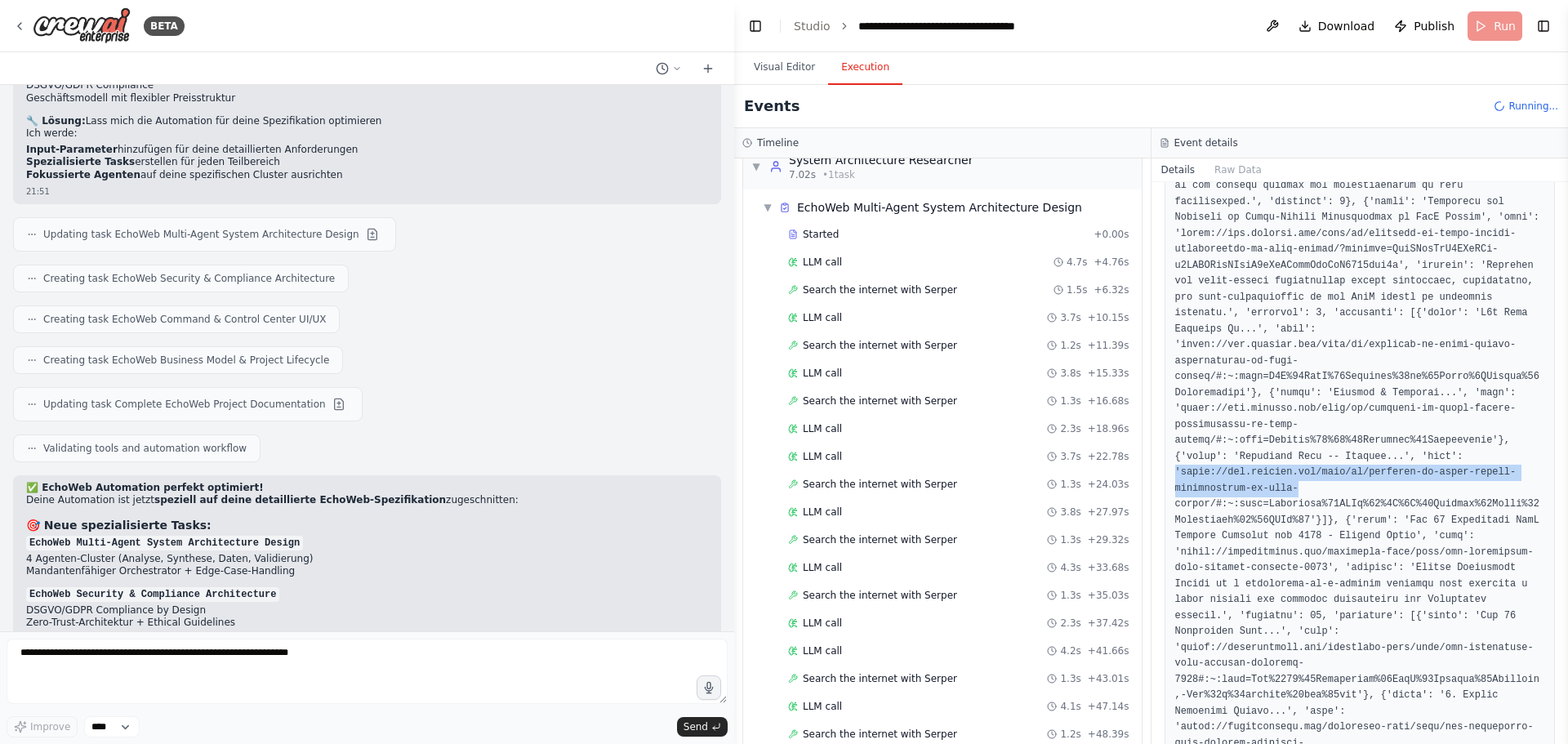
drag, startPoint x: 1177, startPoint y: 390, endPoint x: 1304, endPoint y: 406, distance: 128.0
click at [1304, 406] on pre at bounding box center [1360, 441] width 370 height 2181
copy pre "'https://www.motocms.com/blog/en/benefits-of-multi-tenant-architecture-in-saas-"
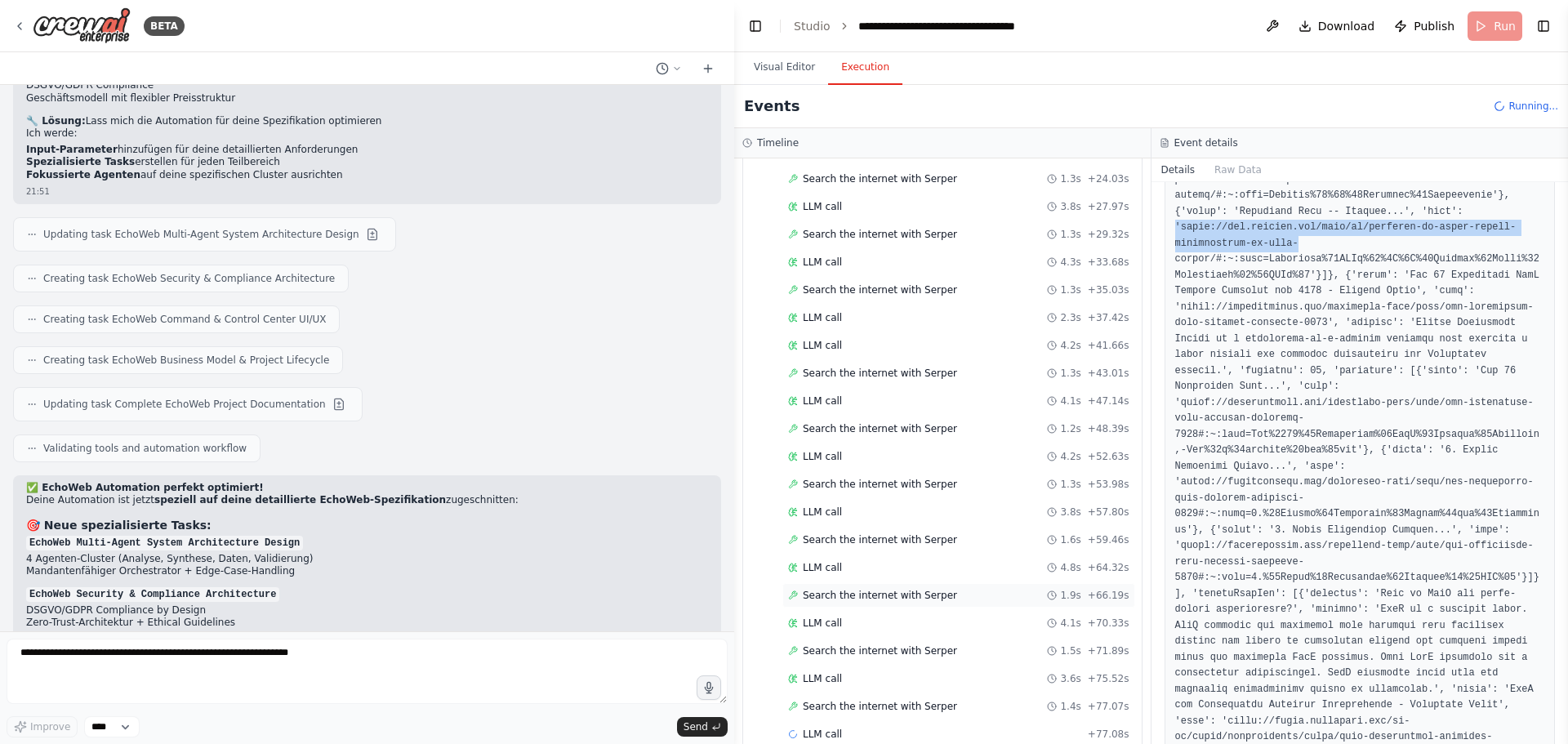
scroll to position [357, 0]
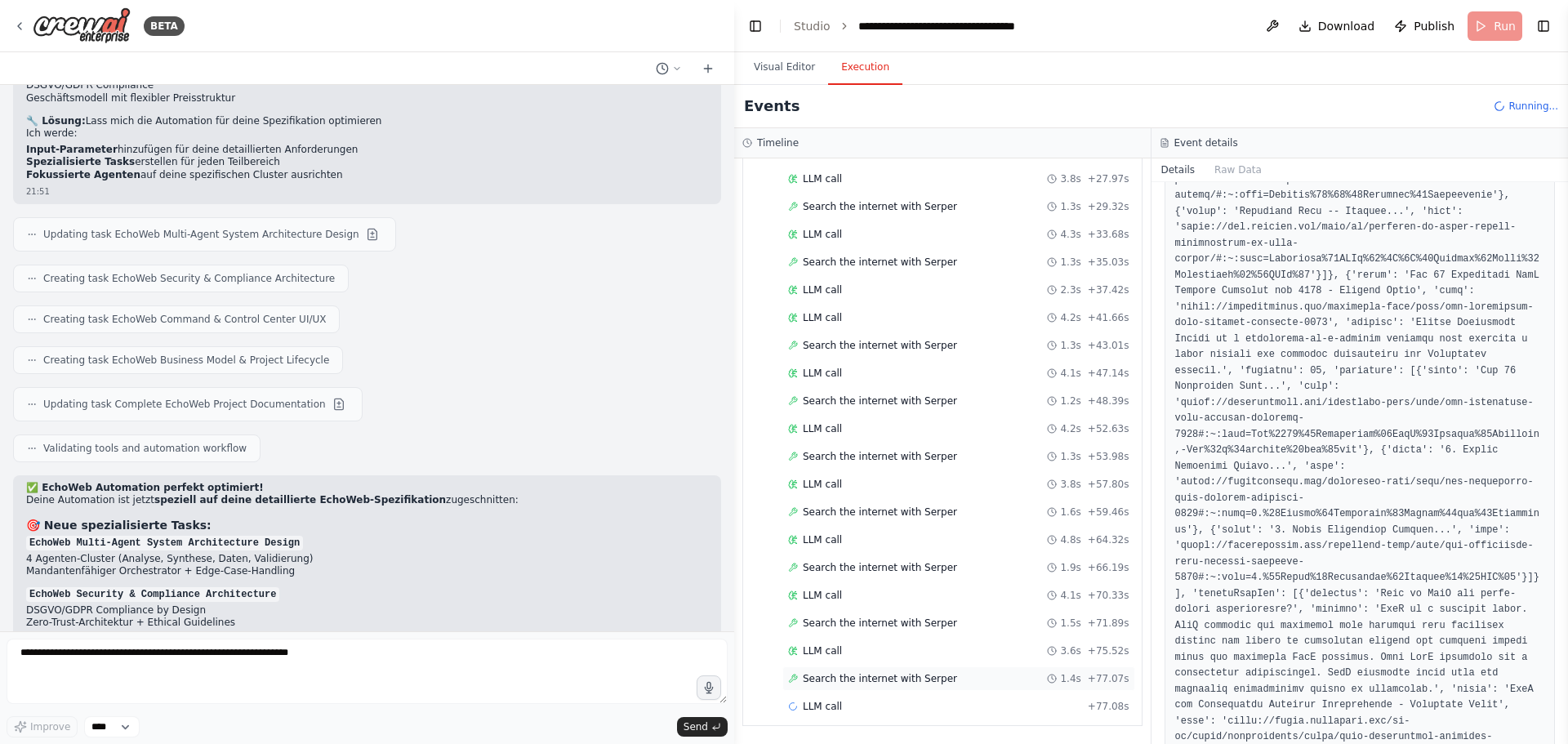
click at [834, 680] on span "Search the internet with Serper" at bounding box center [880, 679] width 154 height 13
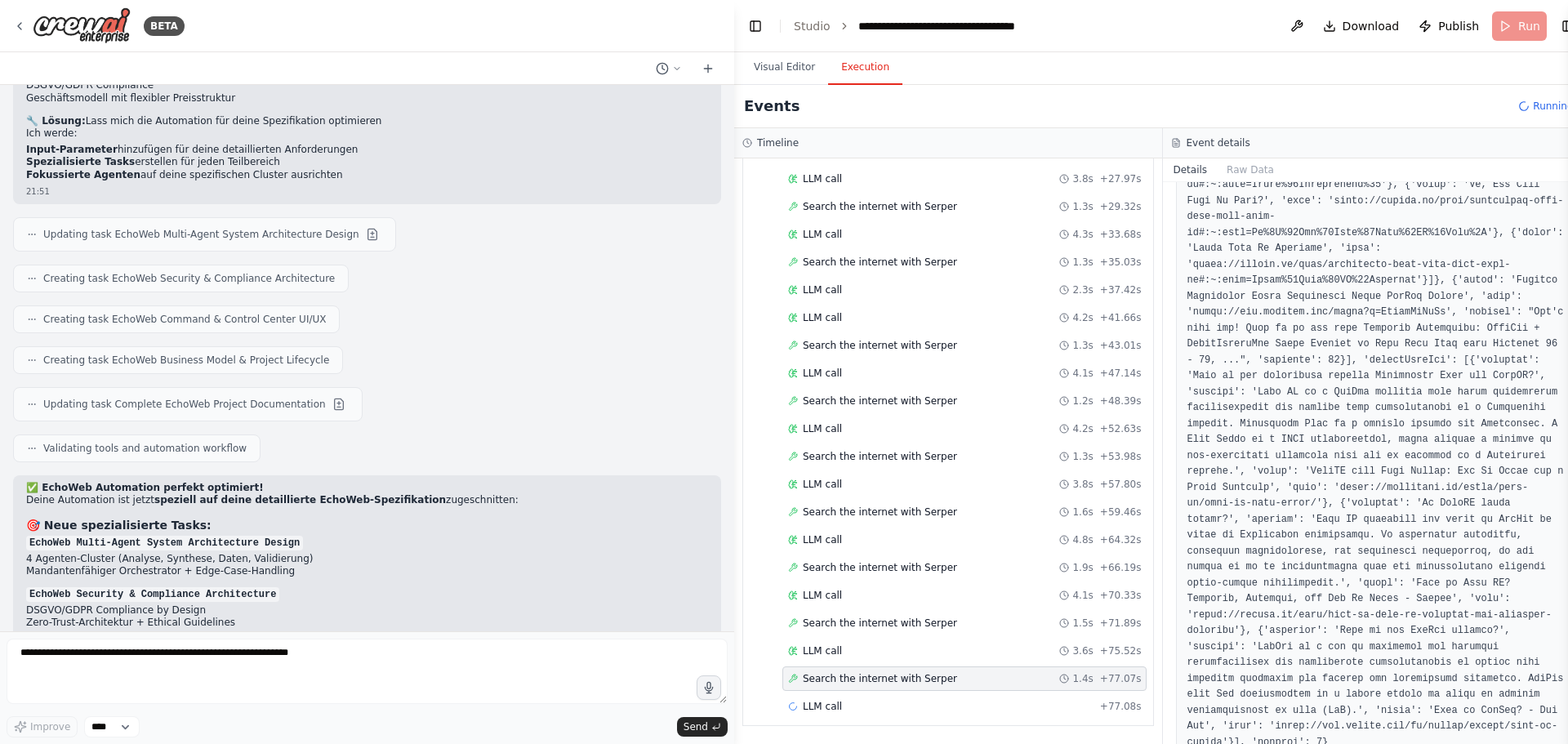
drag, startPoint x: 835, startPoint y: 680, endPoint x: 1384, endPoint y: 518, distance: 572.4
click at [1371, 523] on pre at bounding box center [1376, 3] width 381 height 1496
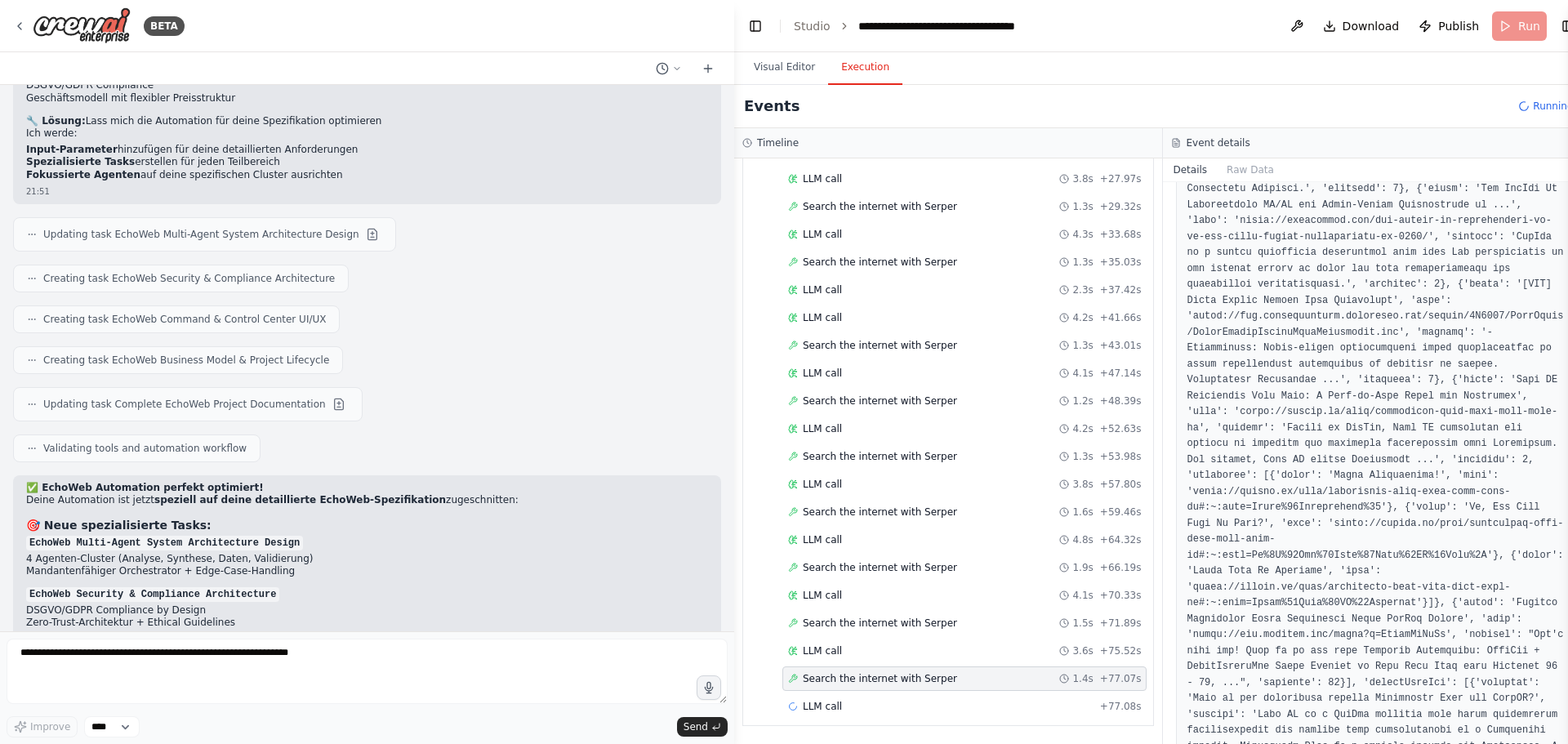
scroll to position [831, 0]
drag, startPoint x: 1178, startPoint y: 445, endPoint x: 1355, endPoint y: 467, distance: 178.4
click at [1355, 467] on pre at bounding box center [1376, 329] width 381 height 1496
copy pre "https://akuity.io/blog/deployment-made-easy-with-argo-cd#:~:text=Safer%20Deploy…"
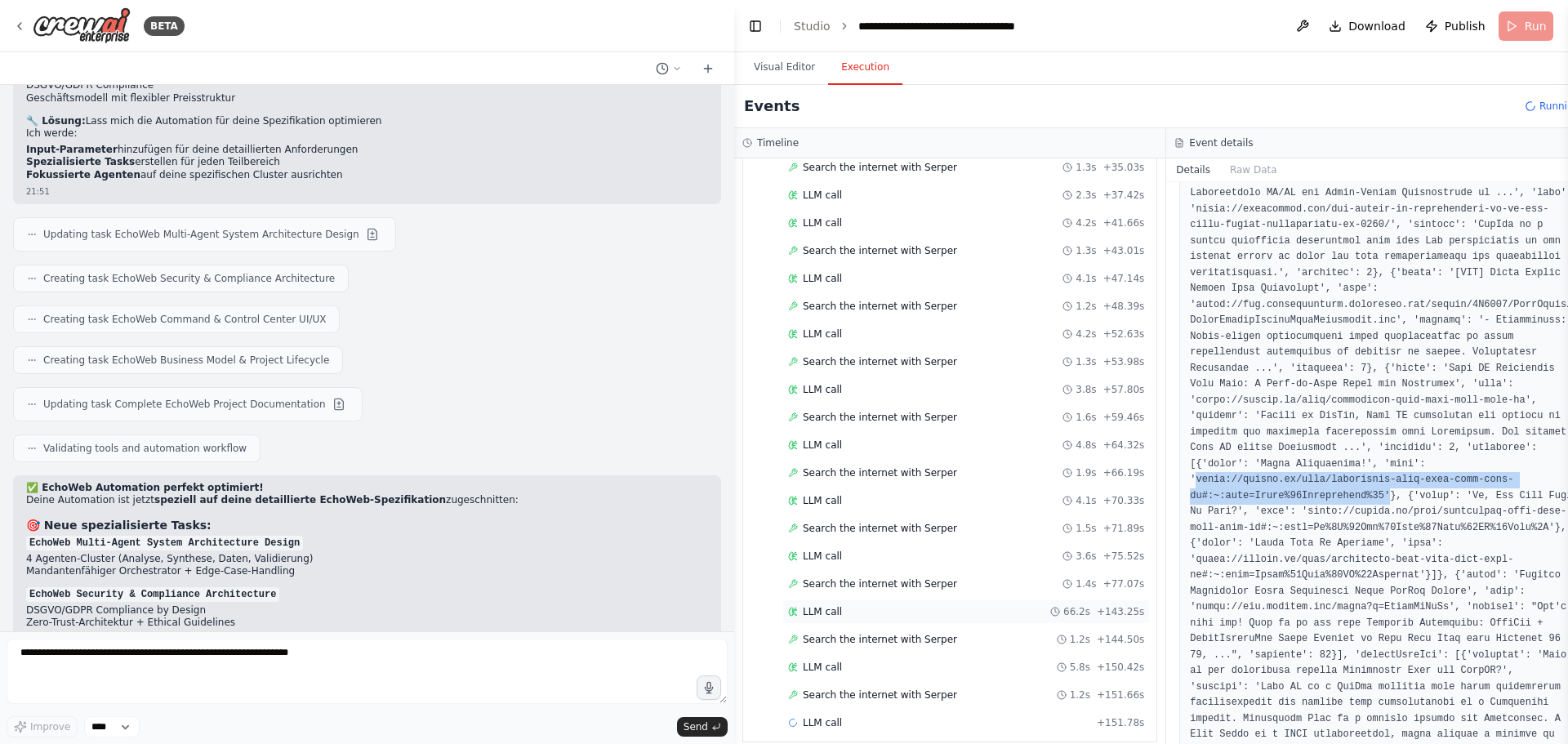
scroll to position [468, 0]
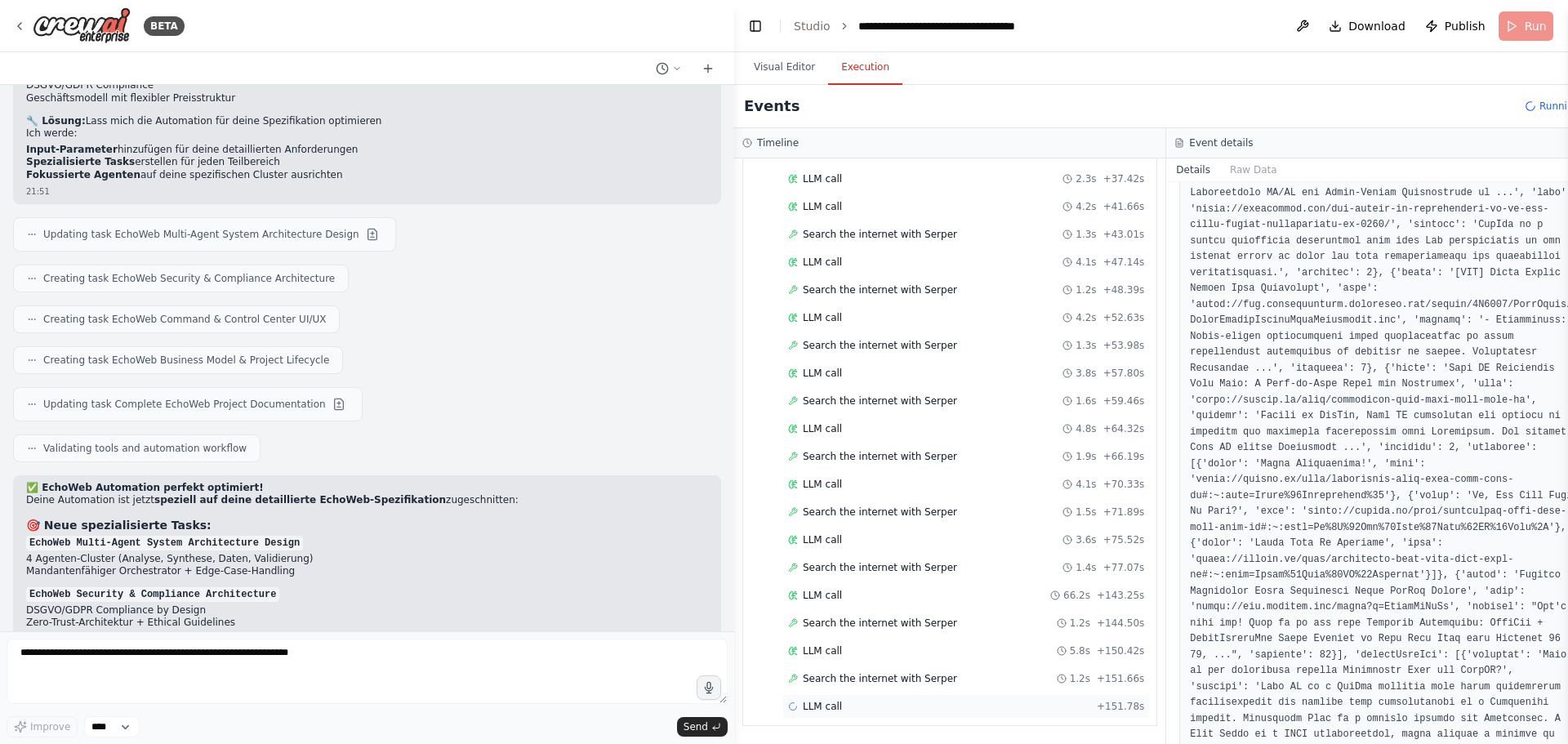
drag, startPoint x: 830, startPoint y: 700, endPoint x: 871, endPoint y: 710, distance: 42.2
click at [829, 701] on span "LLM call" at bounding box center [822, 706] width 39 height 13
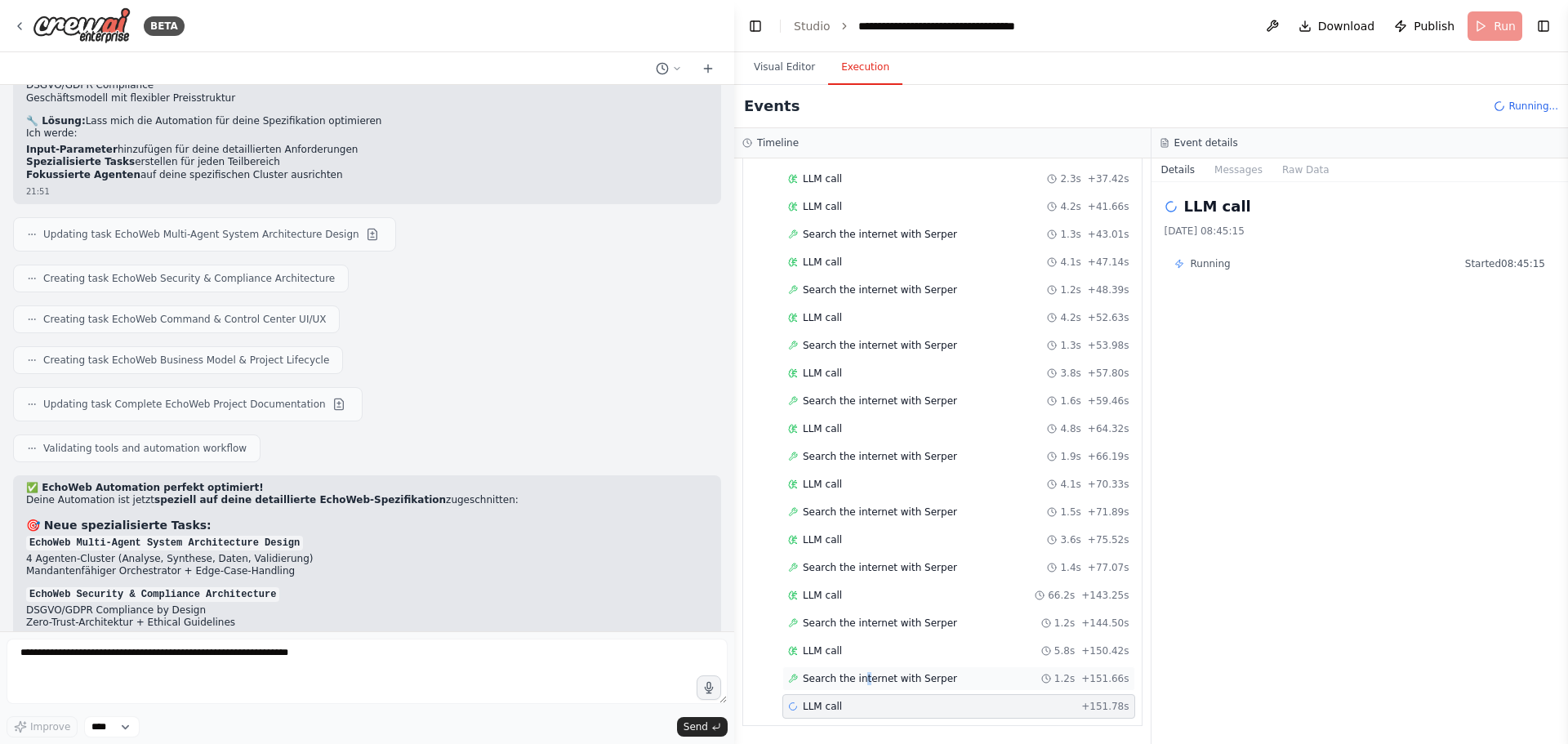
click at [861, 683] on span "Search the internet with Serper" at bounding box center [880, 679] width 154 height 13
